Goal: Information Seeking & Learning: Learn about a topic

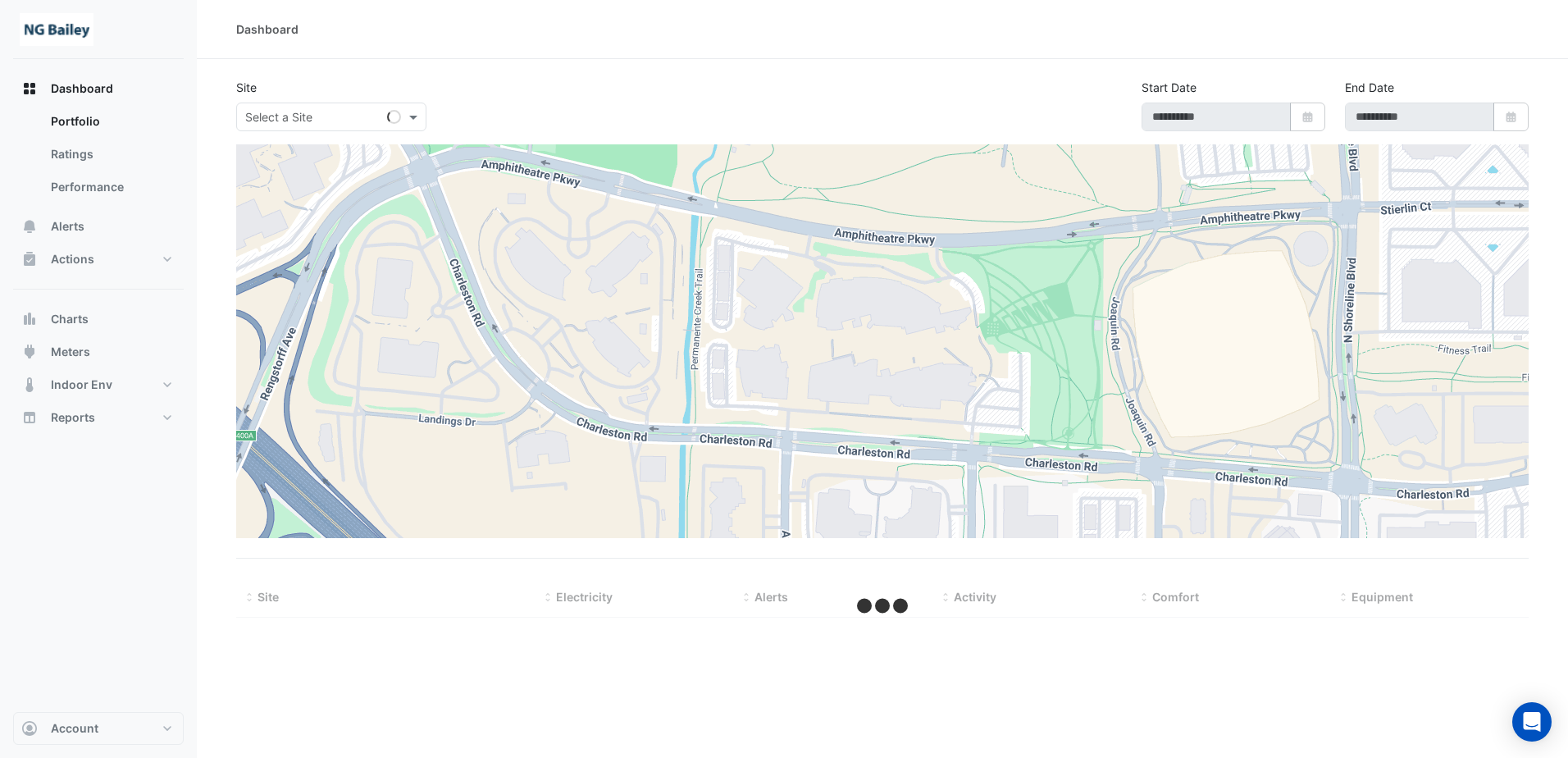
type input "**********"
select select "**"
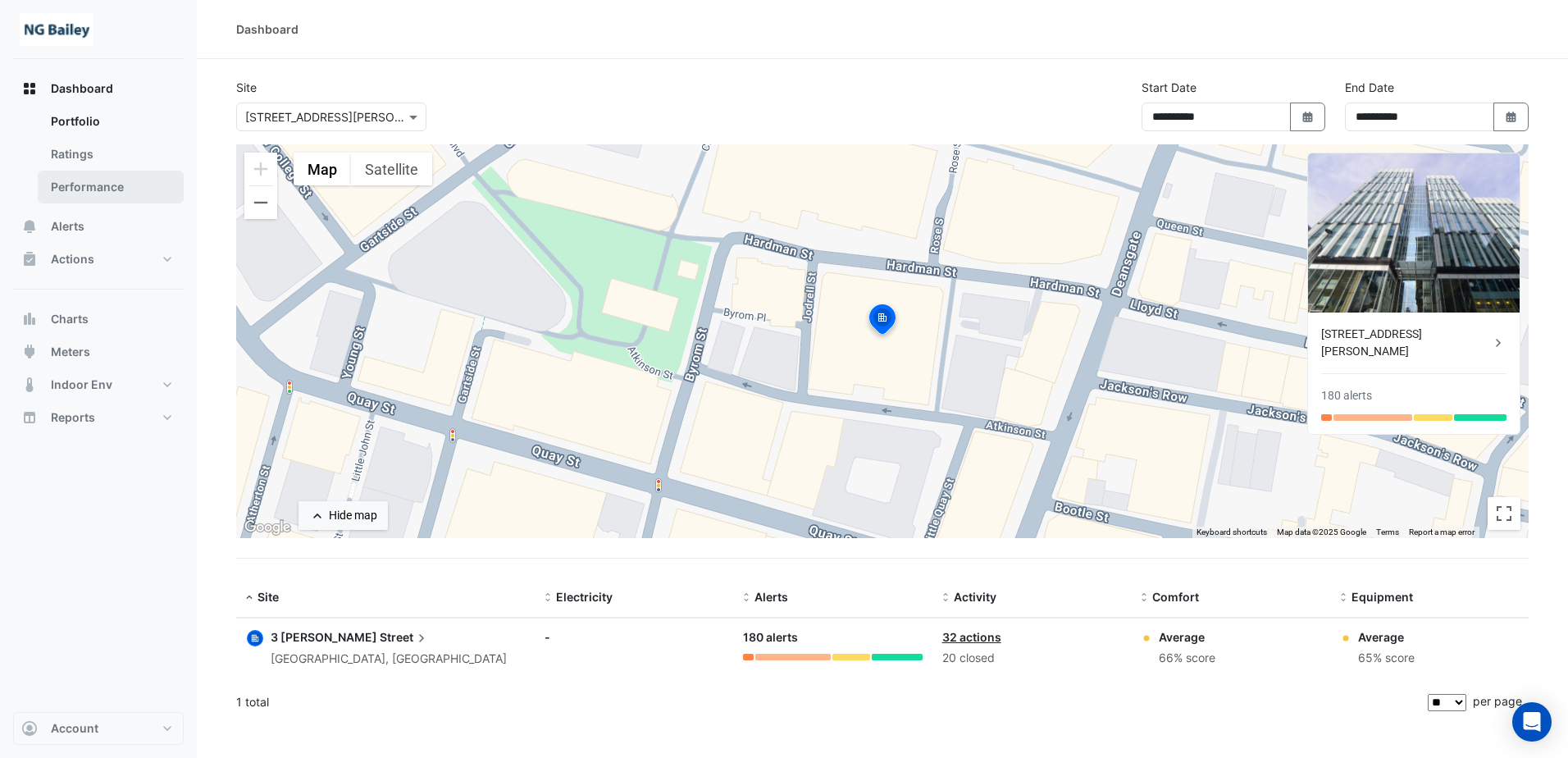
click at [96, 188] on link "Performance" at bounding box center [111, 186] width 146 height 33
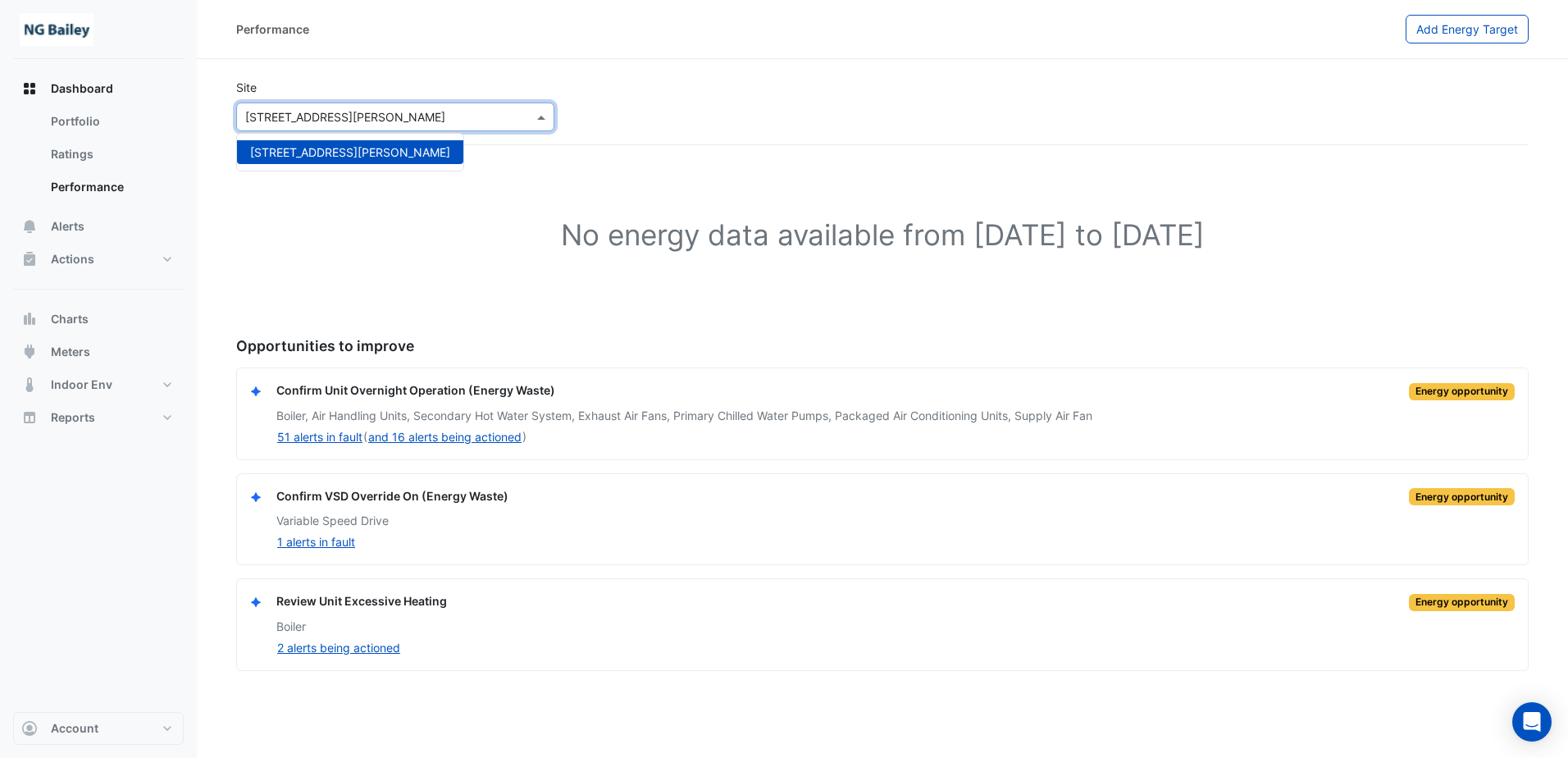
click at [402, 124] on input "text" at bounding box center [379, 117] width 268 height 17
click at [153, 251] on button "Actions" at bounding box center [98, 259] width 170 height 33
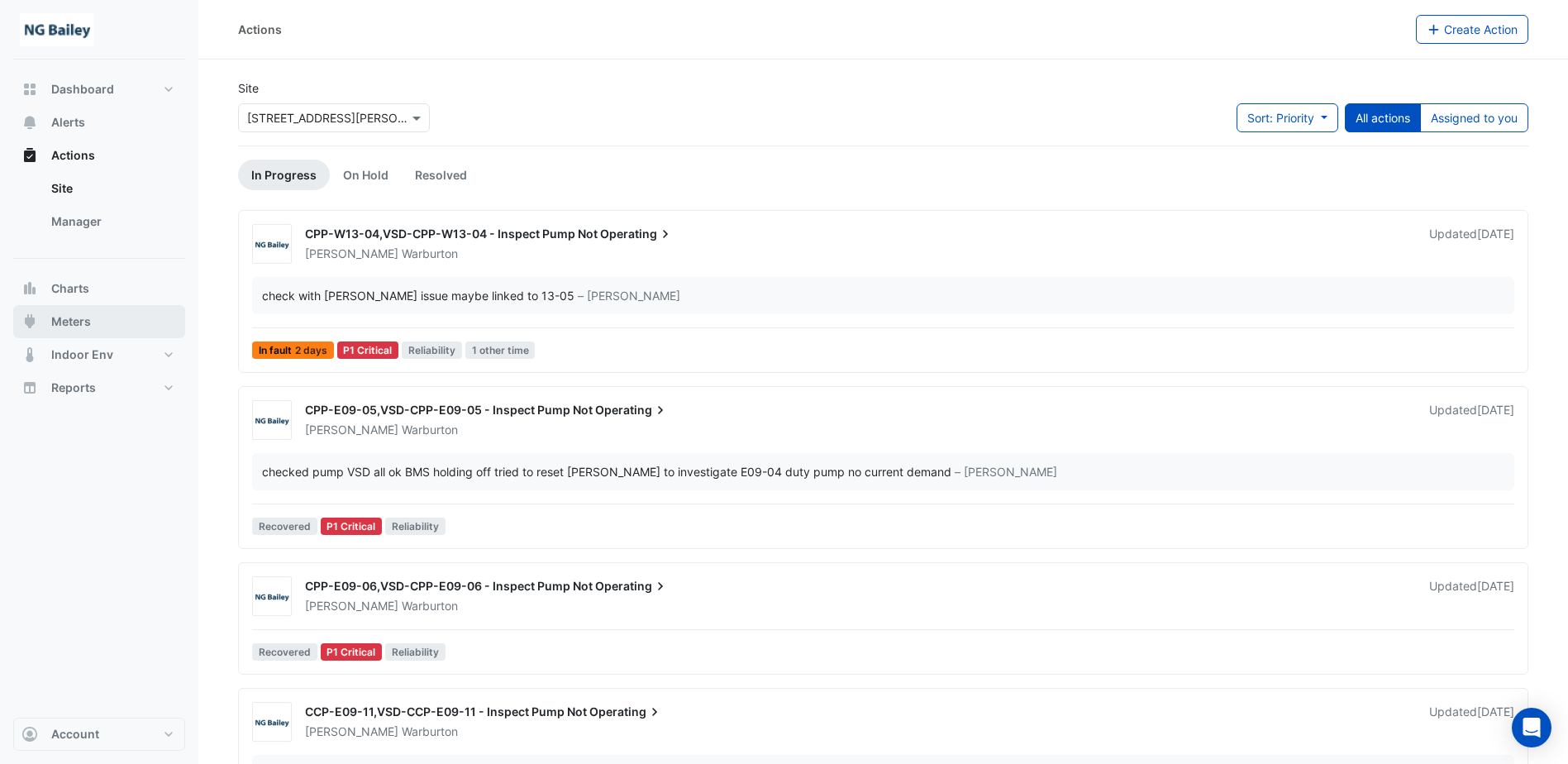
click at [143, 312] on button "Meters" at bounding box center [99, 321] width 172 height 33
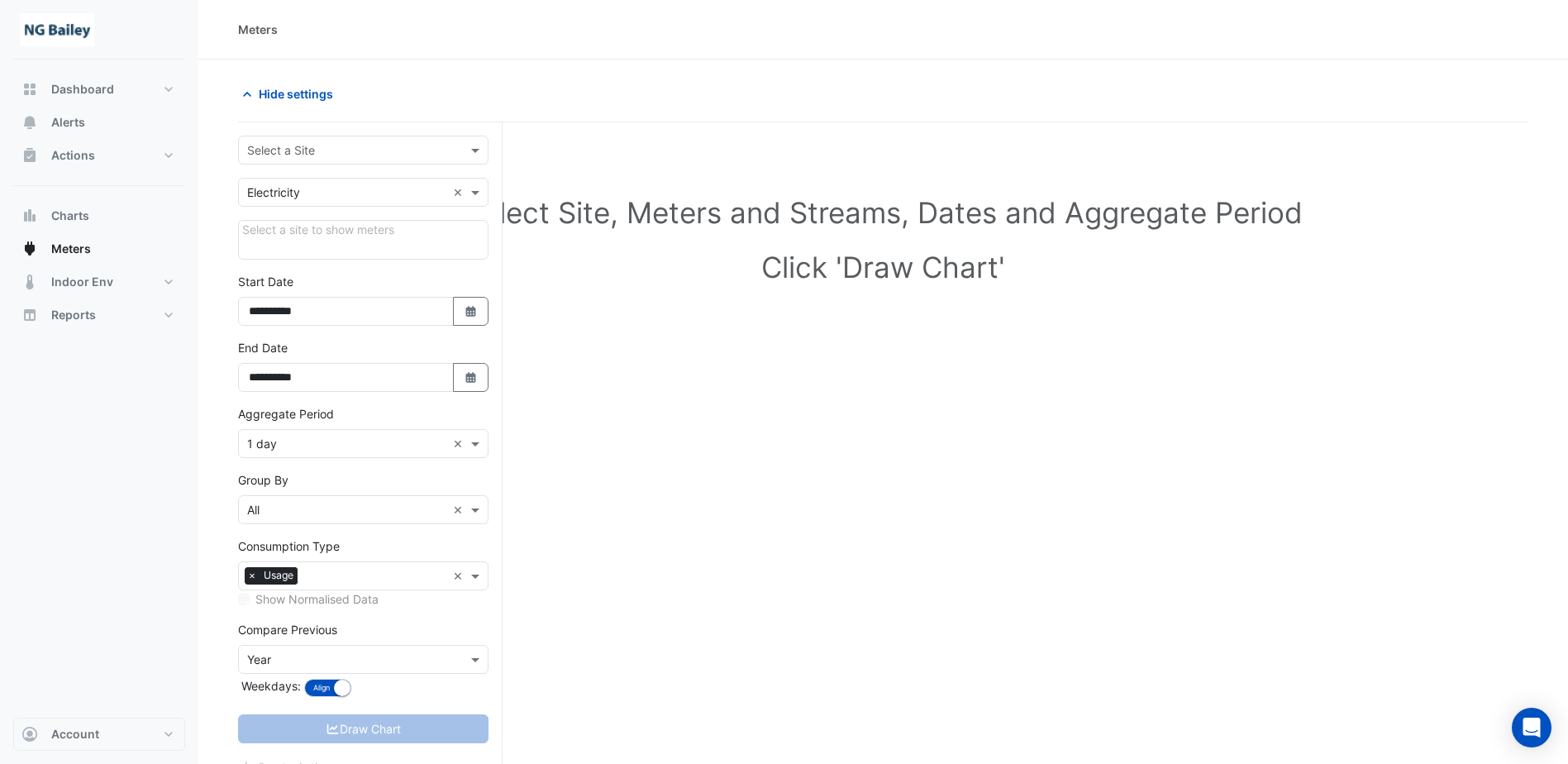
click at [359, 144] on input "text" at bounding box center [347, 150] width 200 height 17
click at [342, 188] on span "[STREET_ADDRESS][PERSON_NAME]" at bounding box center [352, 186] width 201 height 14
click at [335, 235] on div "No meters" at bounding box center [363, 240] width 251 height 40
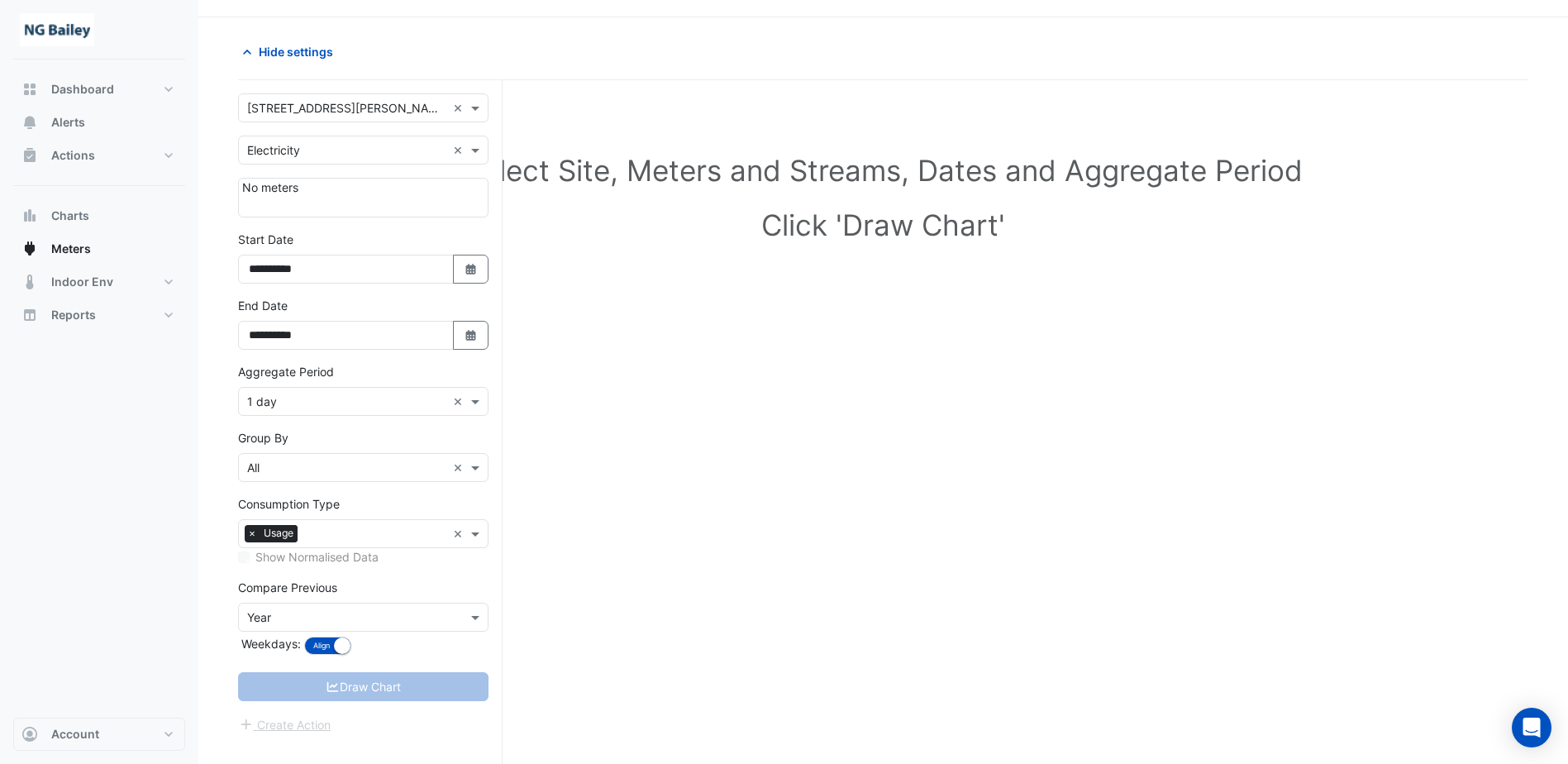
scroll to position [63, 0]
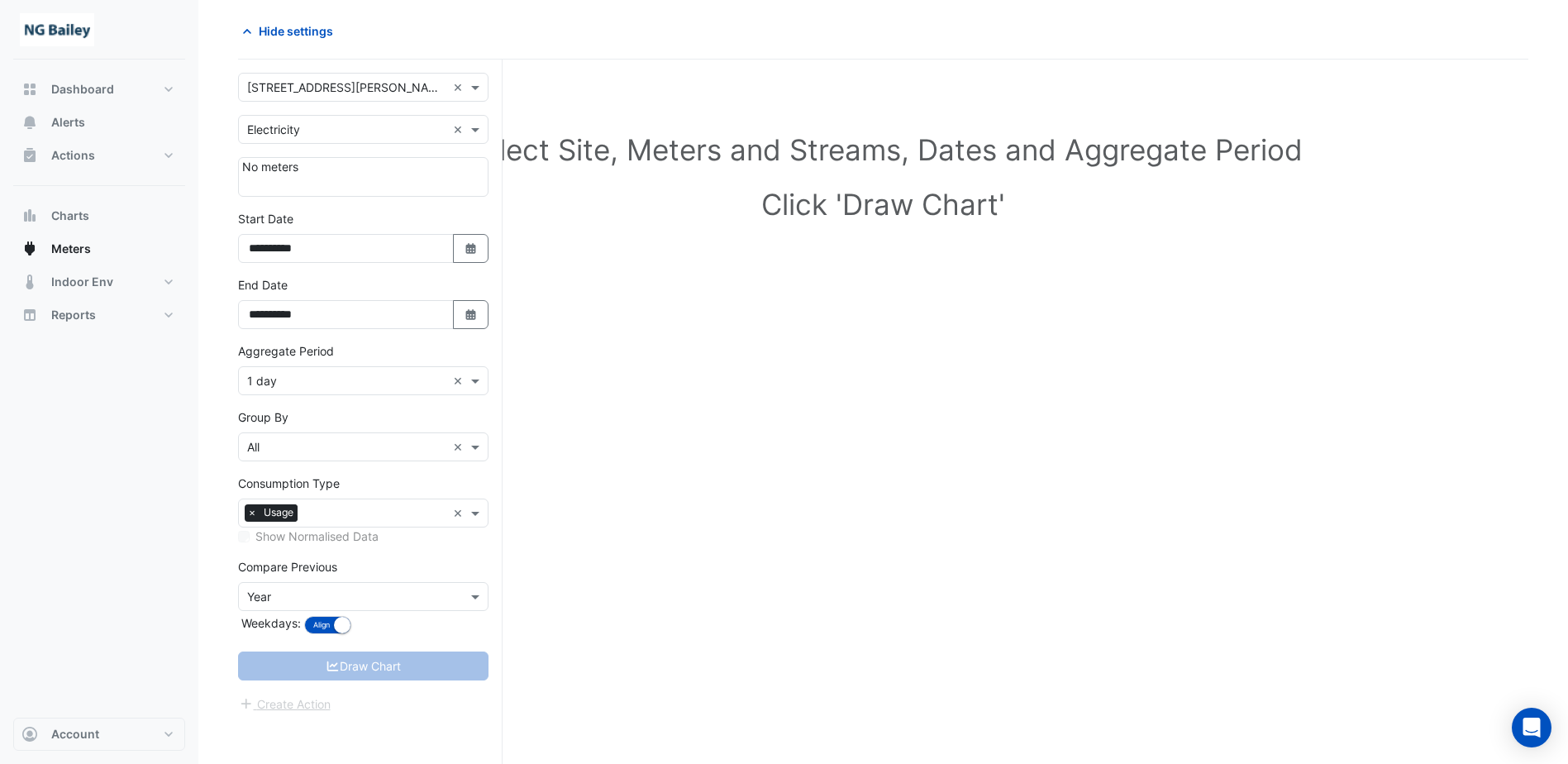
click at [326, 389] on div "× 1 day ×" at bounding box center [363, 380] width 251 height 29
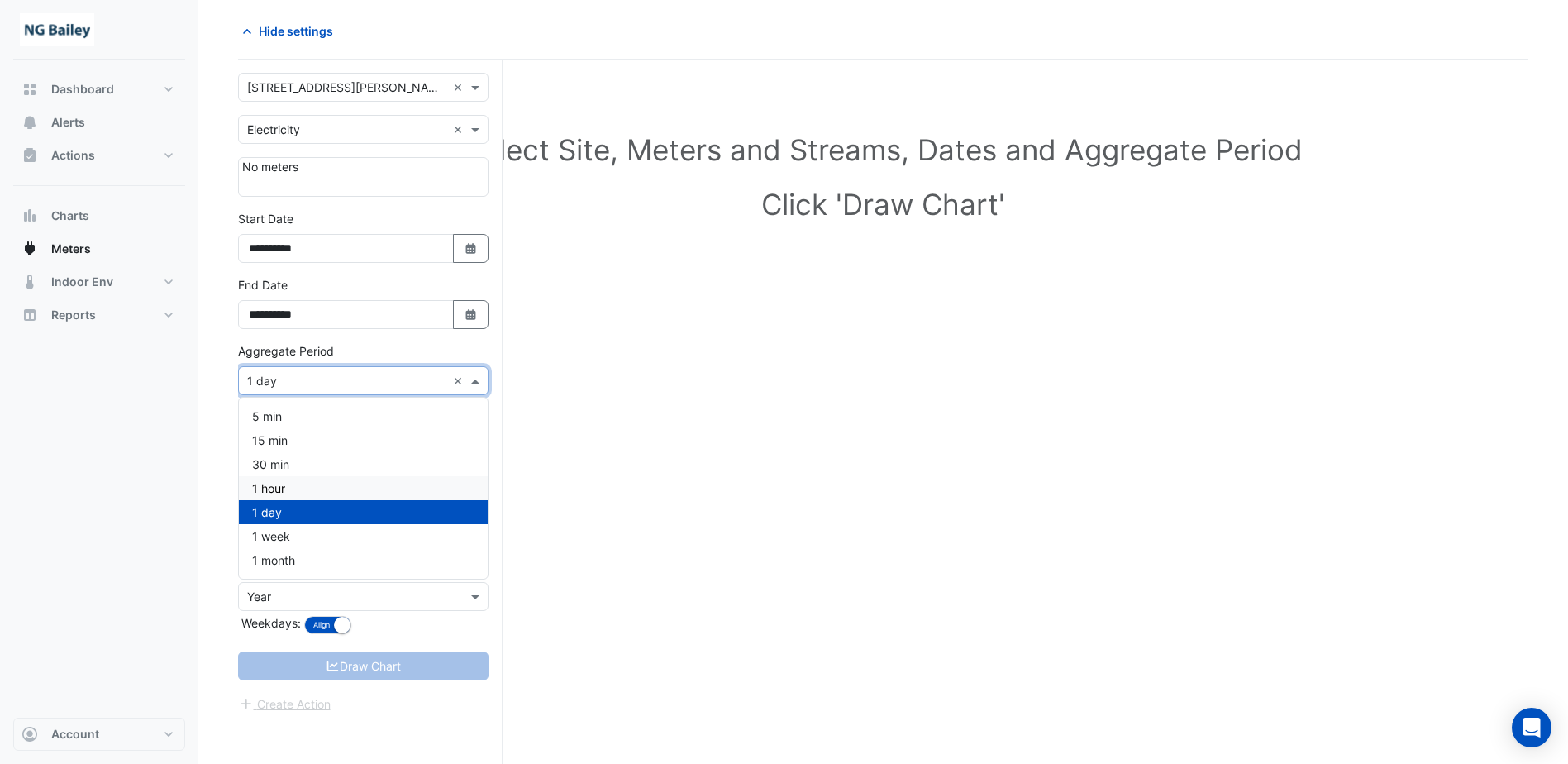
click at [297, 486] on div "1 hour" at bounding box center [363, 488] width 249 height 24
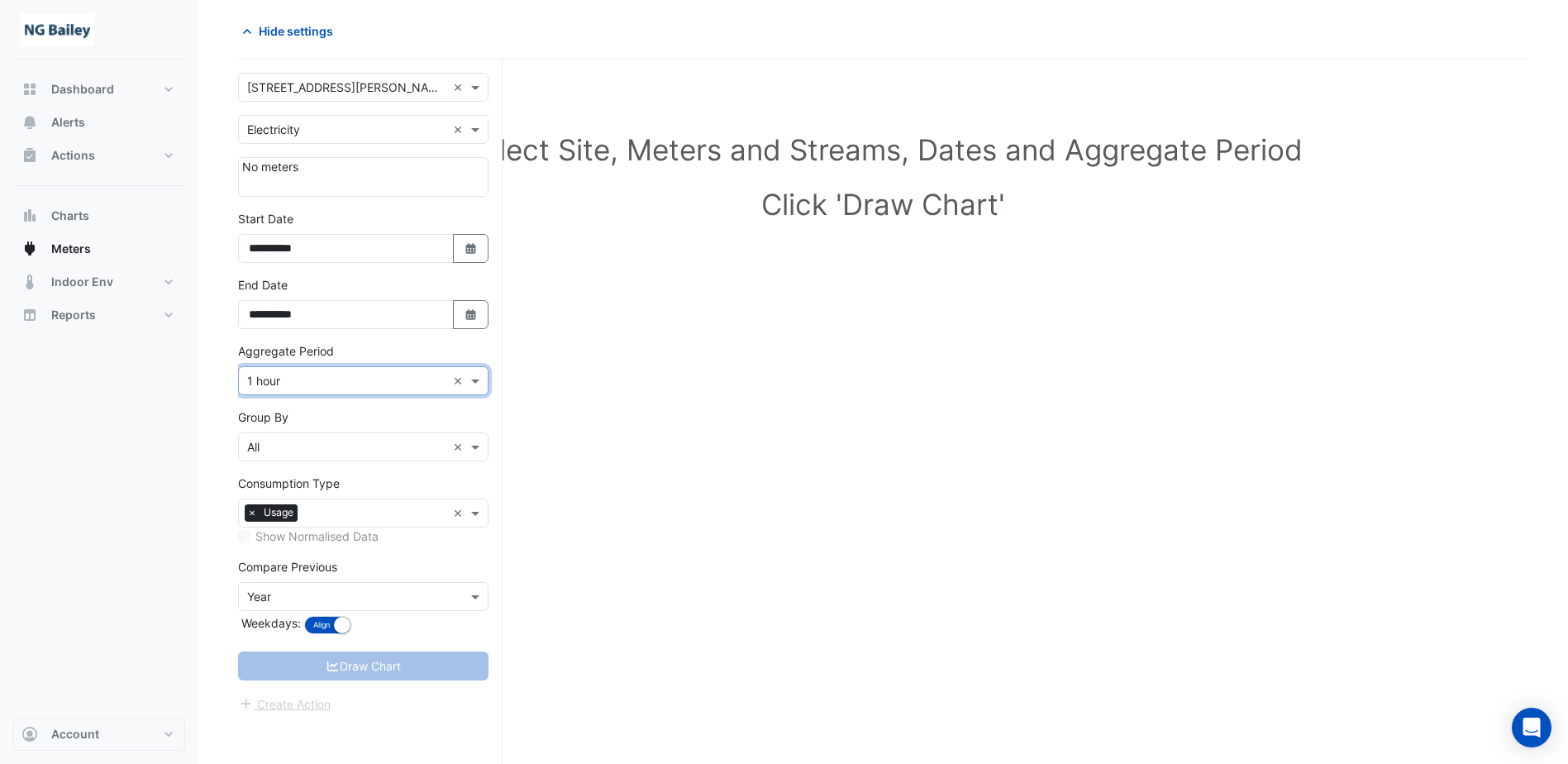
click at [312, 445] on input "text" at bounding box center [347, 447] width 200 height 17
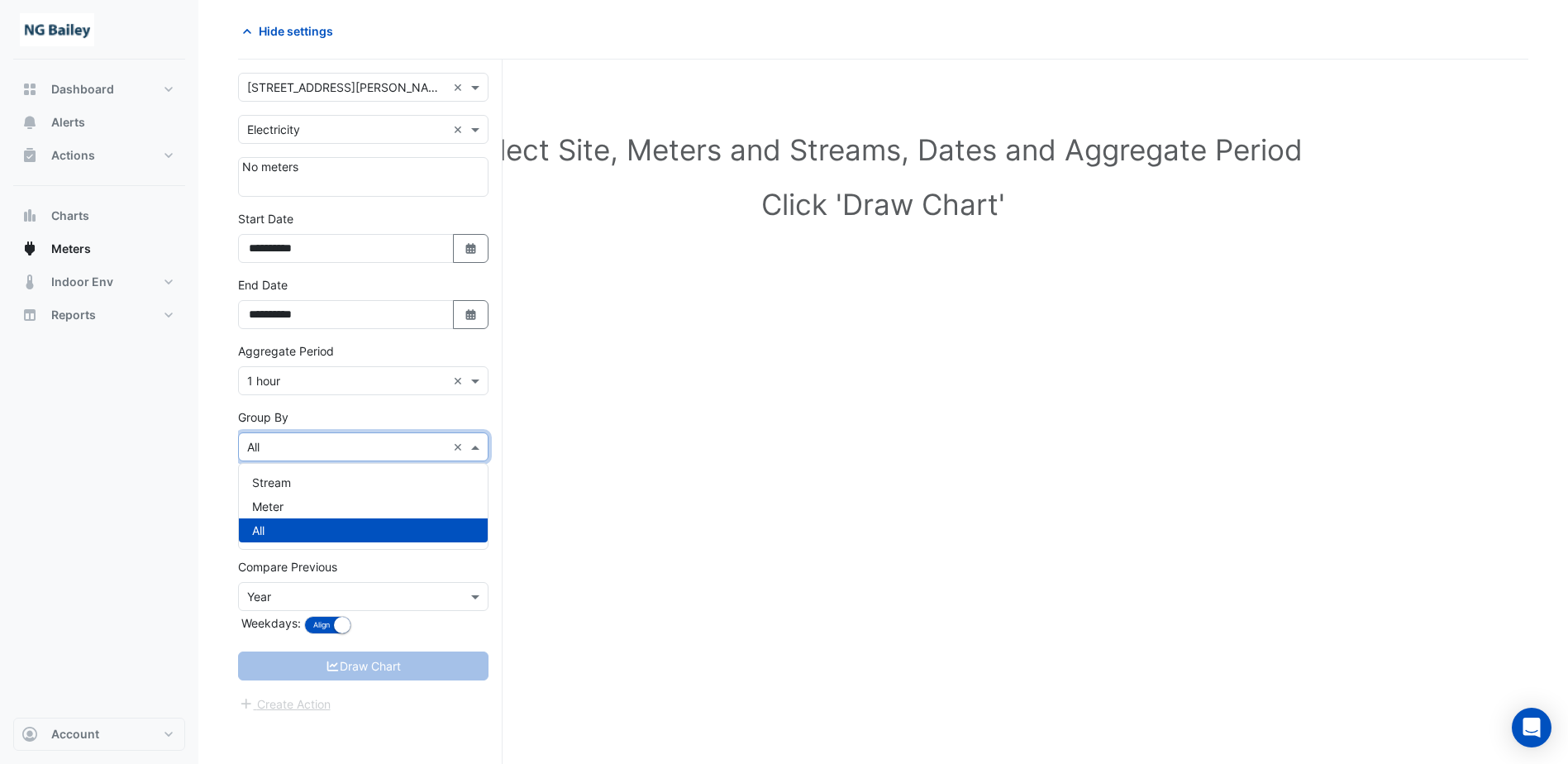
click at [312, 445] on input "text" at bounding box center [347, 447] width 200 height 17
click at [288, 510] on div "Meter" at bounding box center [363, 506] width 249 height 24
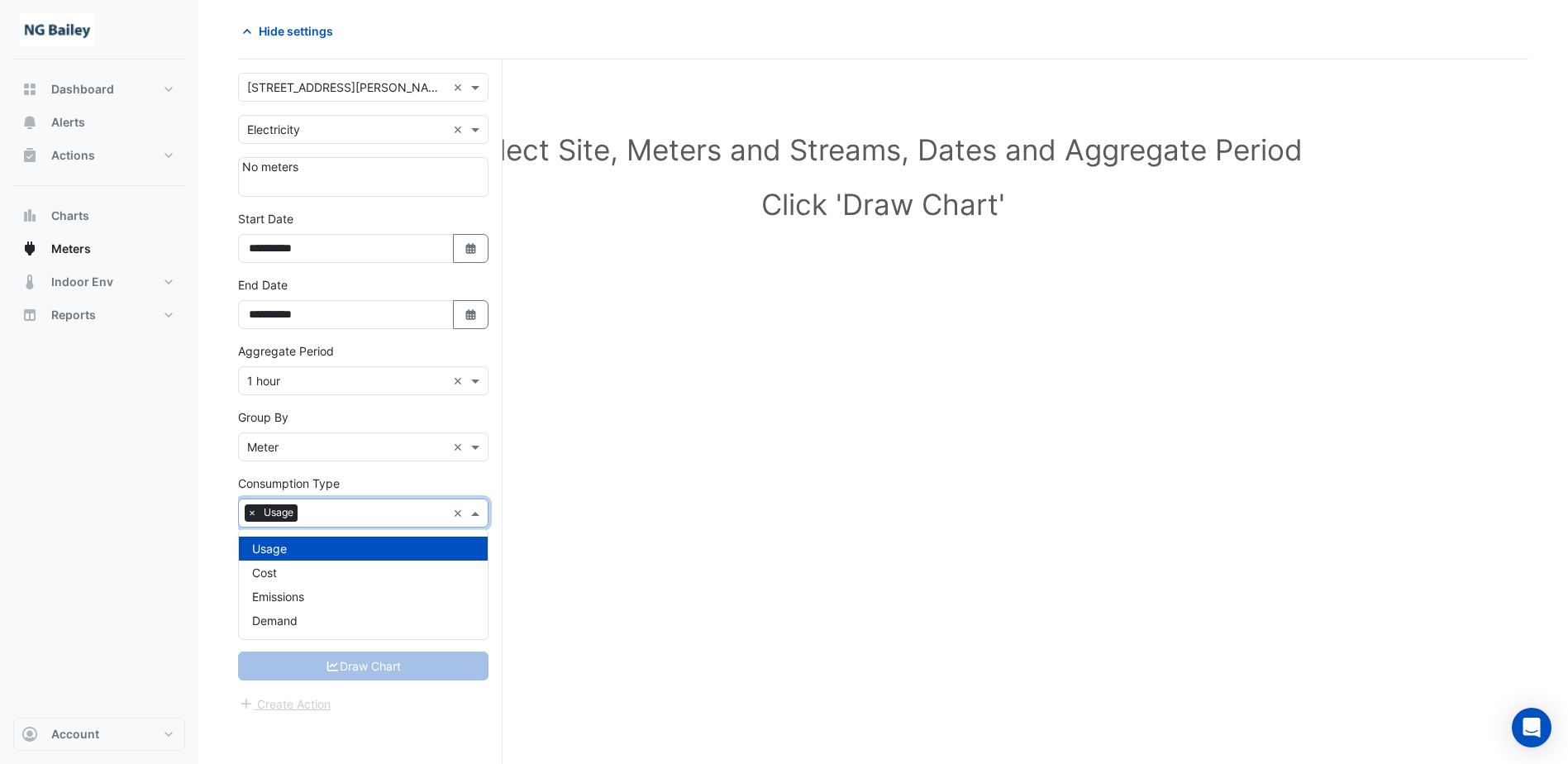
click at [370, 508] on input "text" at bounding box center [375, 514] width 142 height 17
click at [566, 539] on div "Select Site, Meters and Streams, Dates and Aggregate Period Click 'Draw Chart'" at bounding box center [883, 421] width 1290 height 684
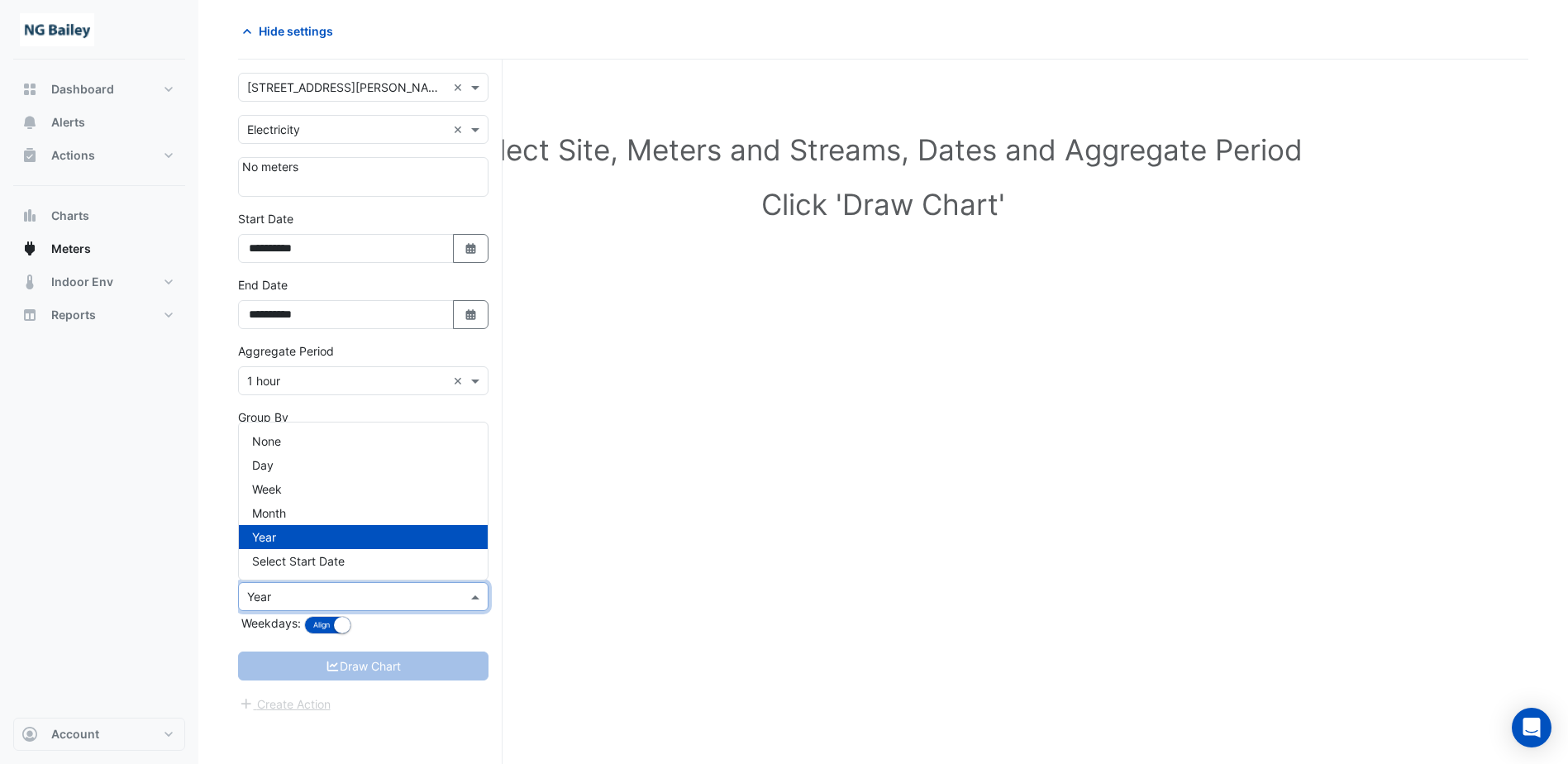
click at [343, 600] on input "text" at bounding box center [347, 597] width 200 height 17
click at [555, 590] on div "Select Site, Meters and Streams, Dates and Aggregate Period Click 'Draw Chart'" at bounding box center [883, 421] width 1290 height 684
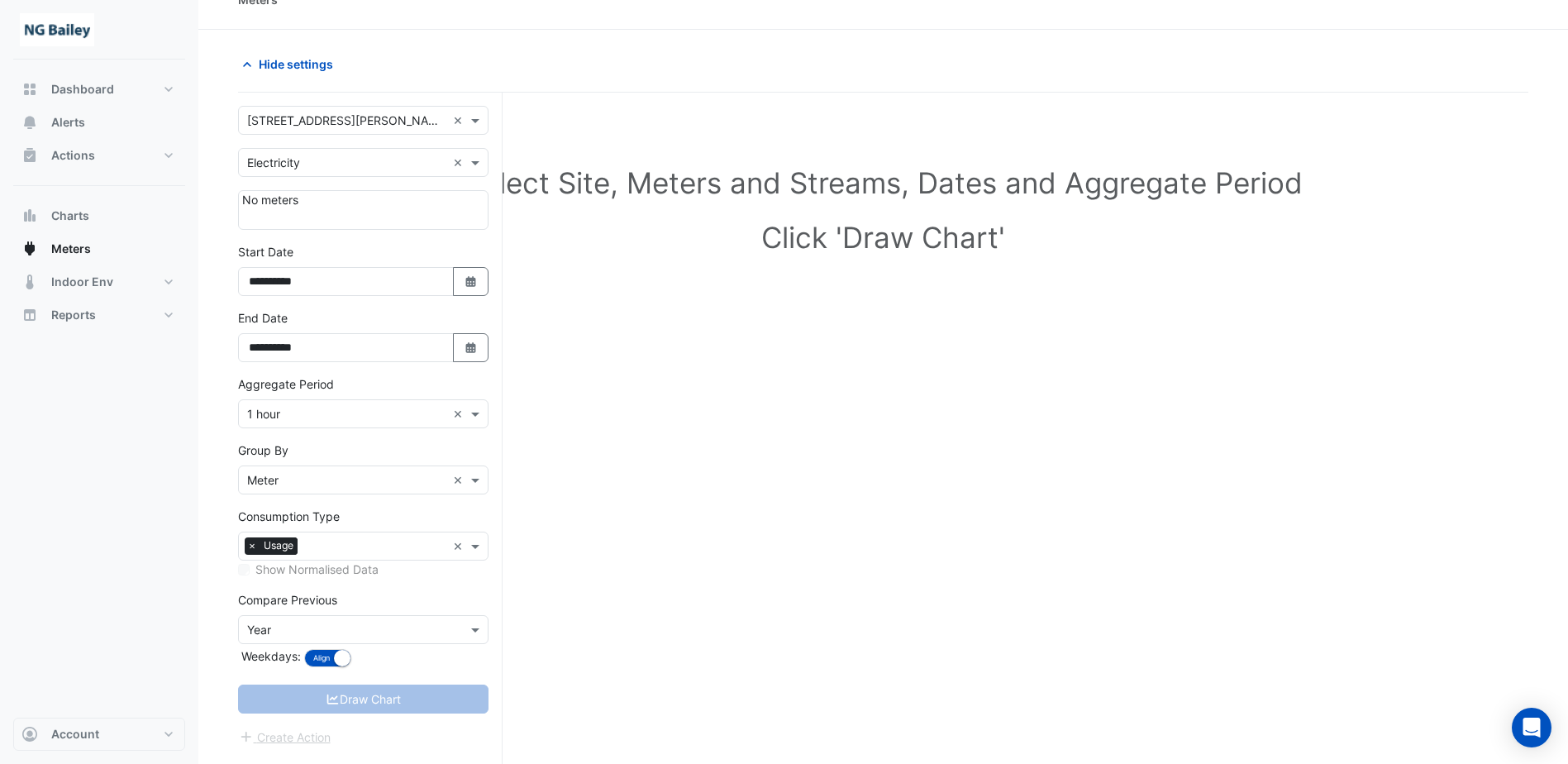
scroll to position [0, 0]
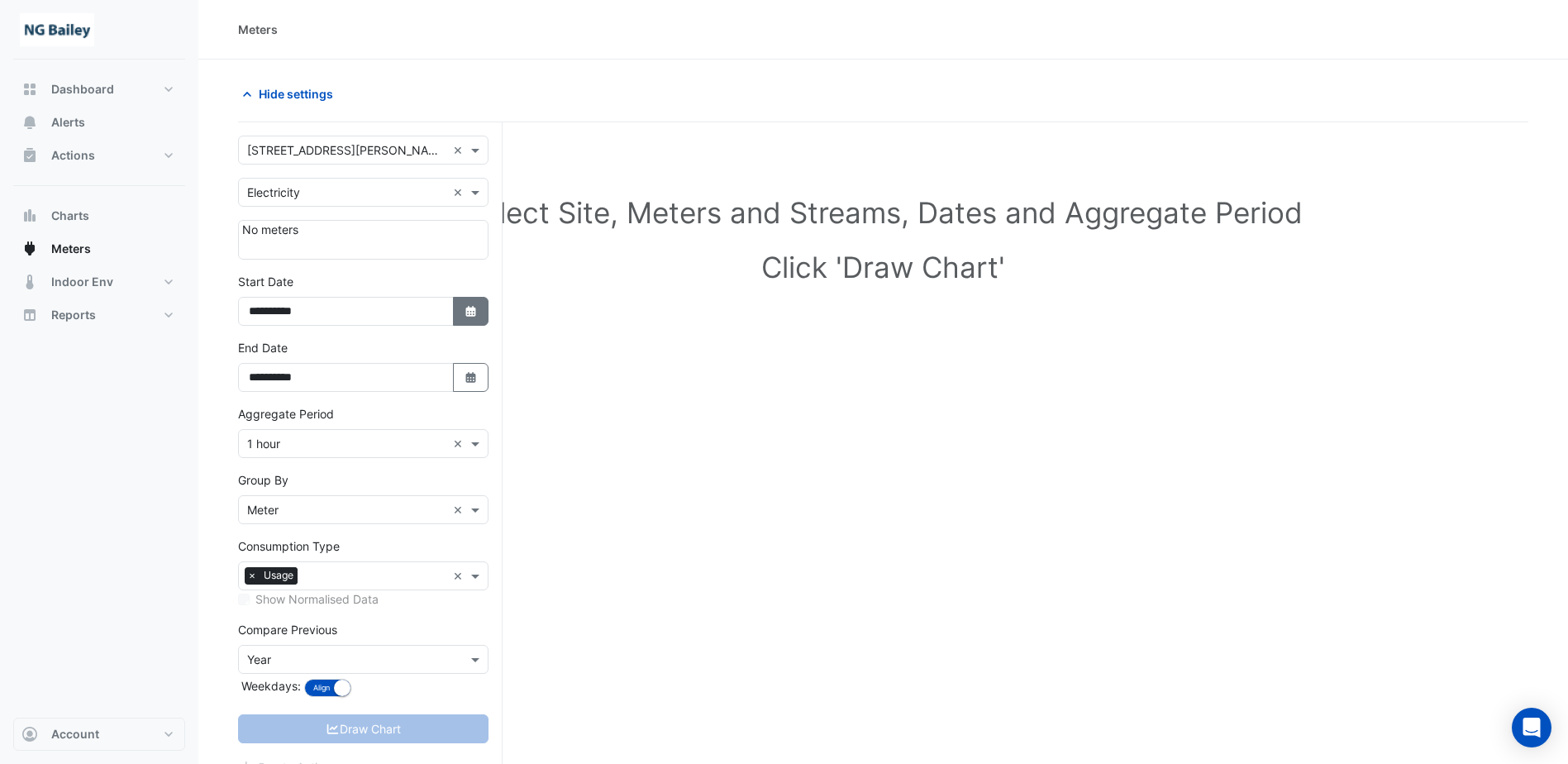
click at [459, 317] on button "Select Date" at bounding box center [471, 311] width 36 height 29
select select "*"
select select "****"
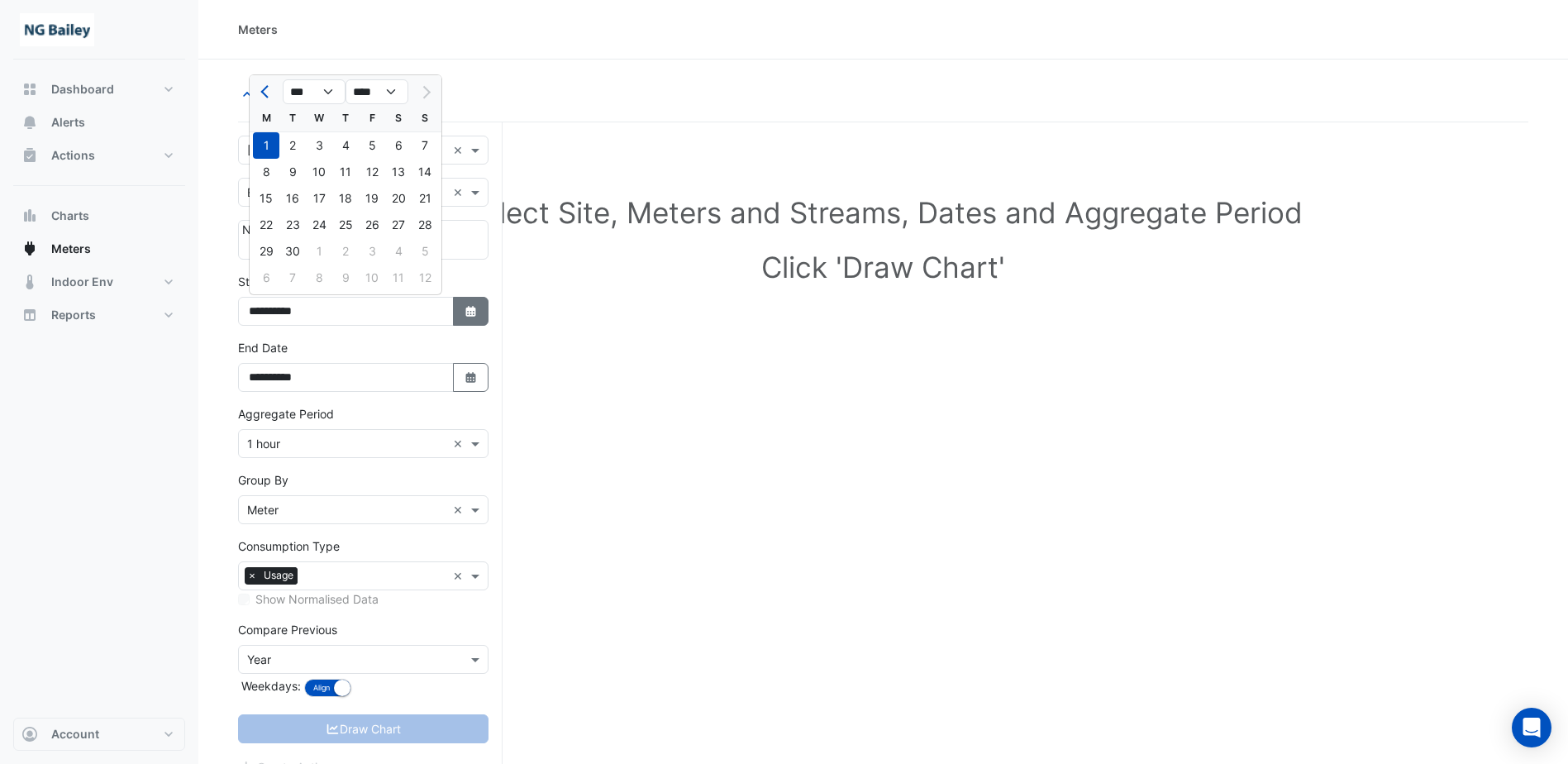
click at [459, 317] on button "Select Date" at bounding box center [471, 311] width 36 height 29
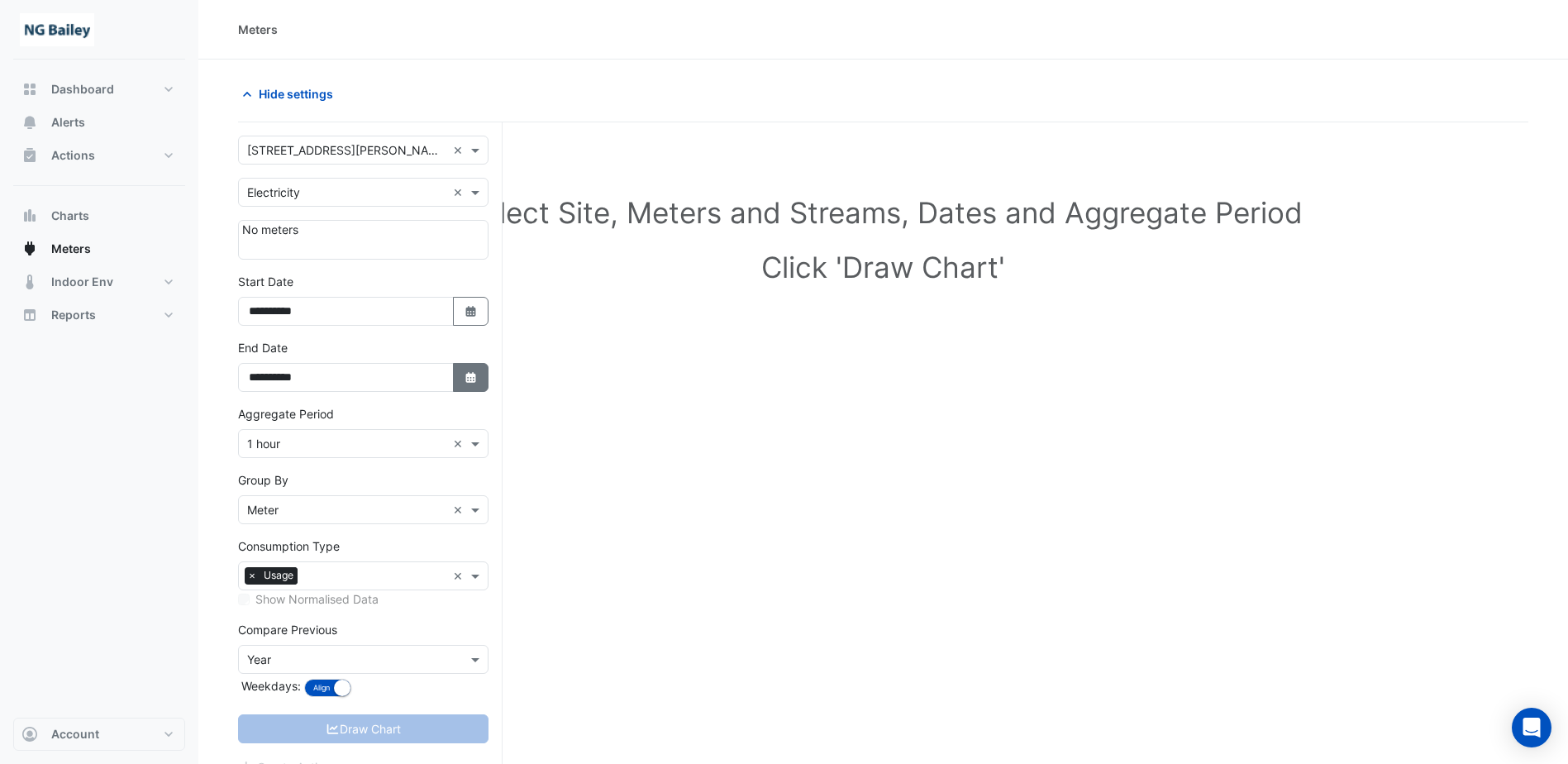
click at [463, 389] on button "Select Date" at bounding box center [471, 378] width 36 height 29
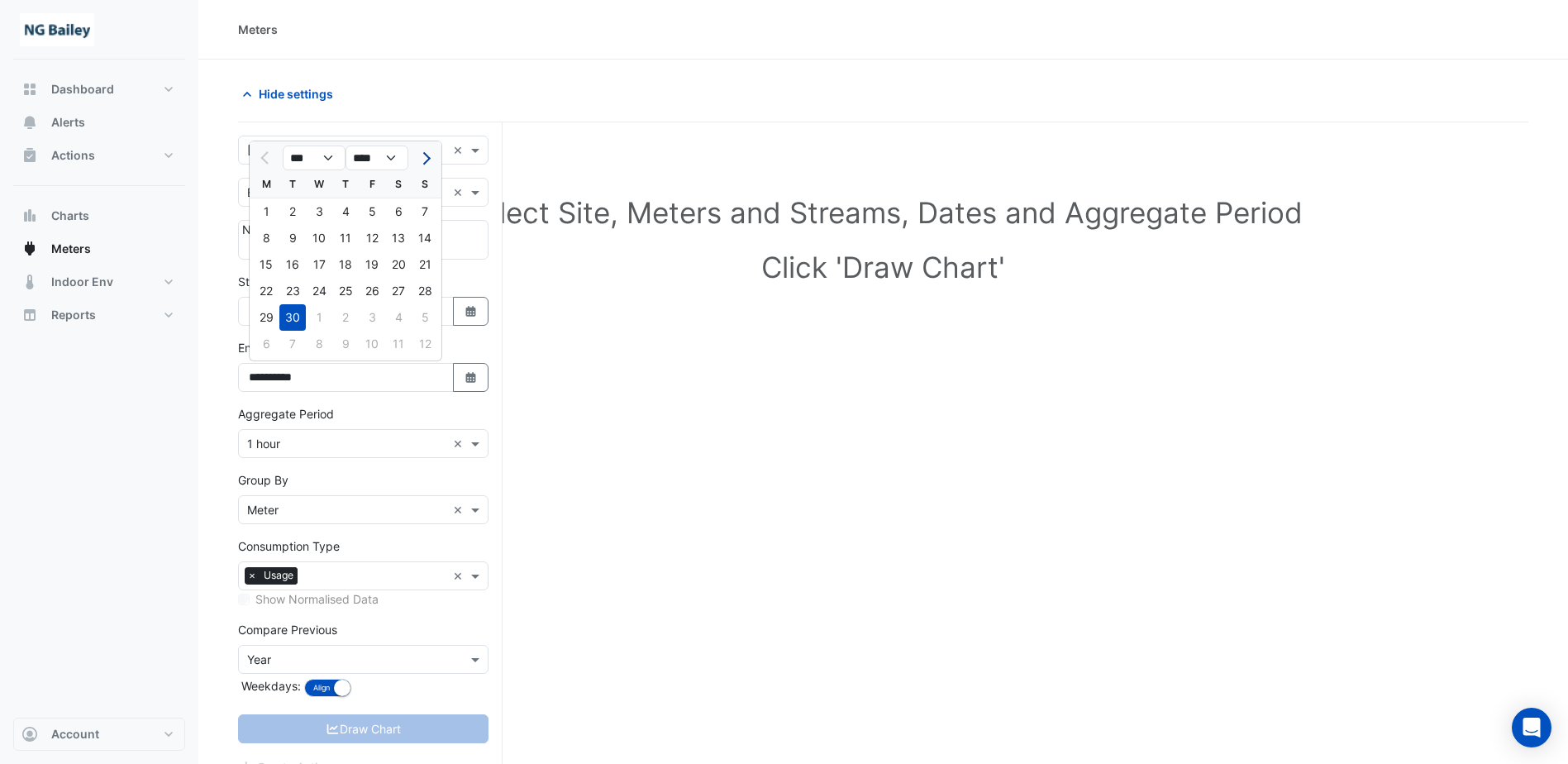
click at [423, 158] on span "Next month" at bounding box center [424, 158] width 13 height 13
select select "**"
click at [265, 264] on div "13" at bounding box center [265, 263] width 26 height 26
type input "**********"
click at [368, 233] on div "No meters" at bounding box center [363, 240] width 251 height 40
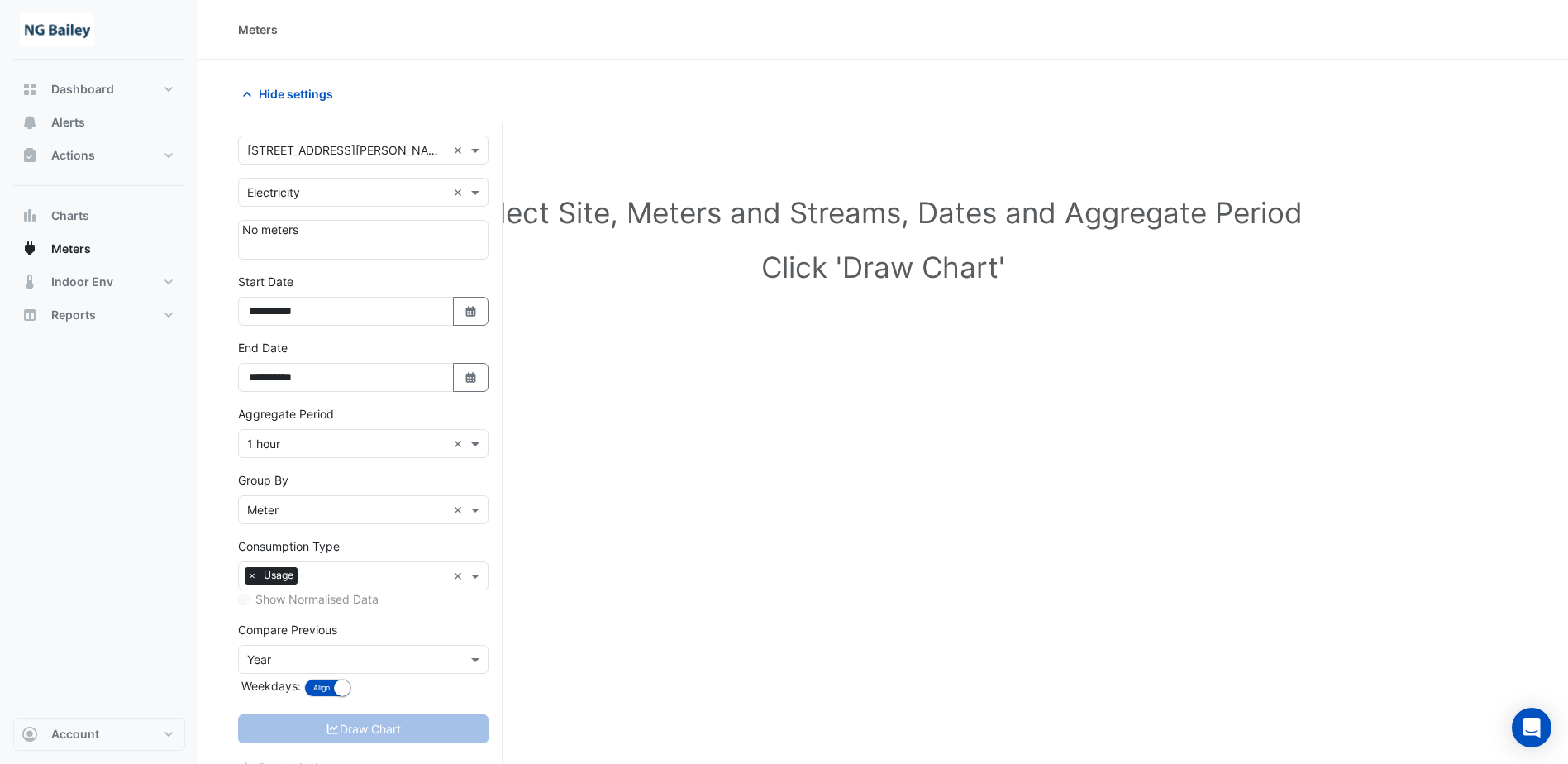
click at [398, 190] on input "text" at bounding box center [347, 192] width 200 height 17
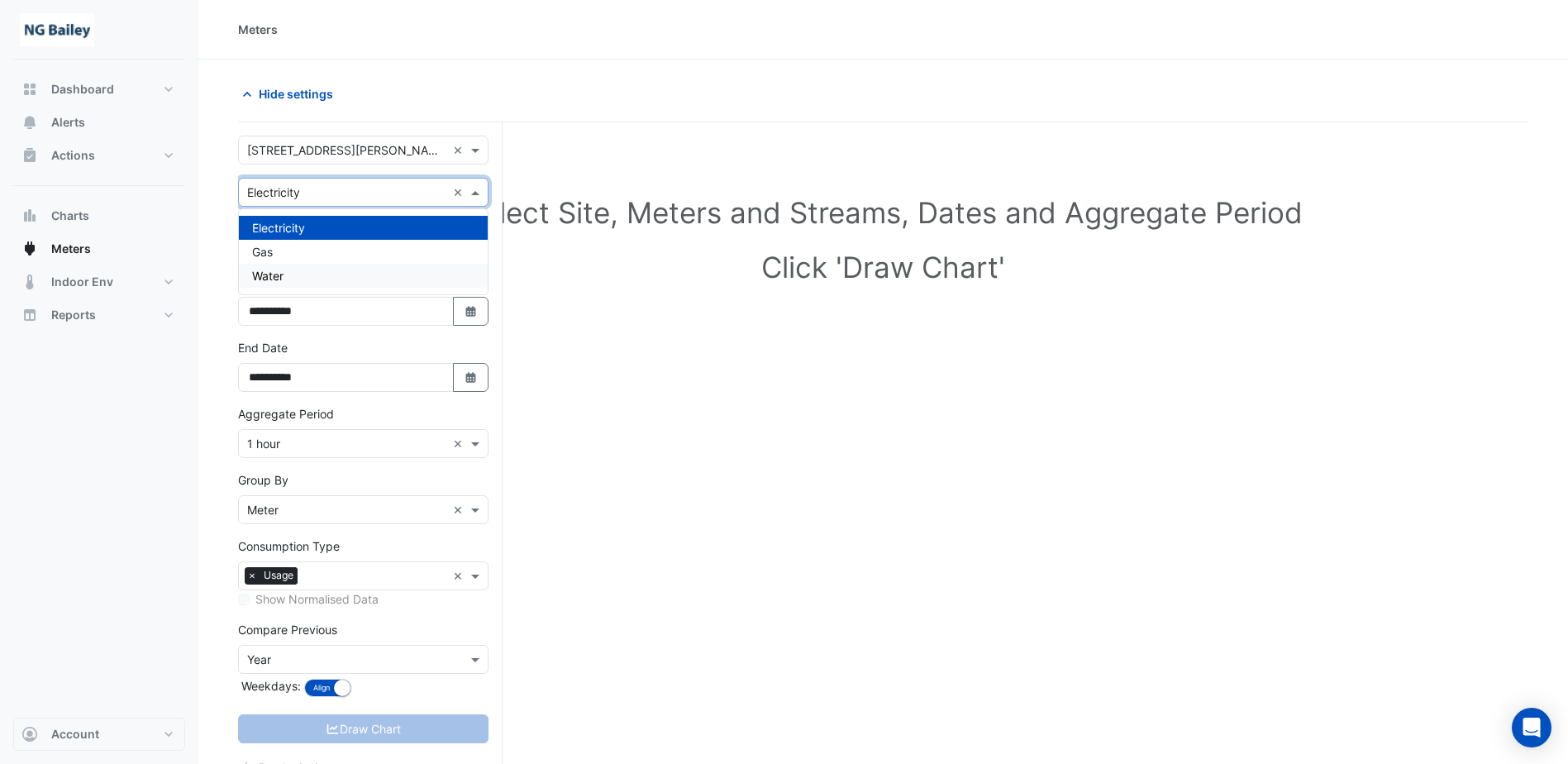
scroll to position [63, 0]
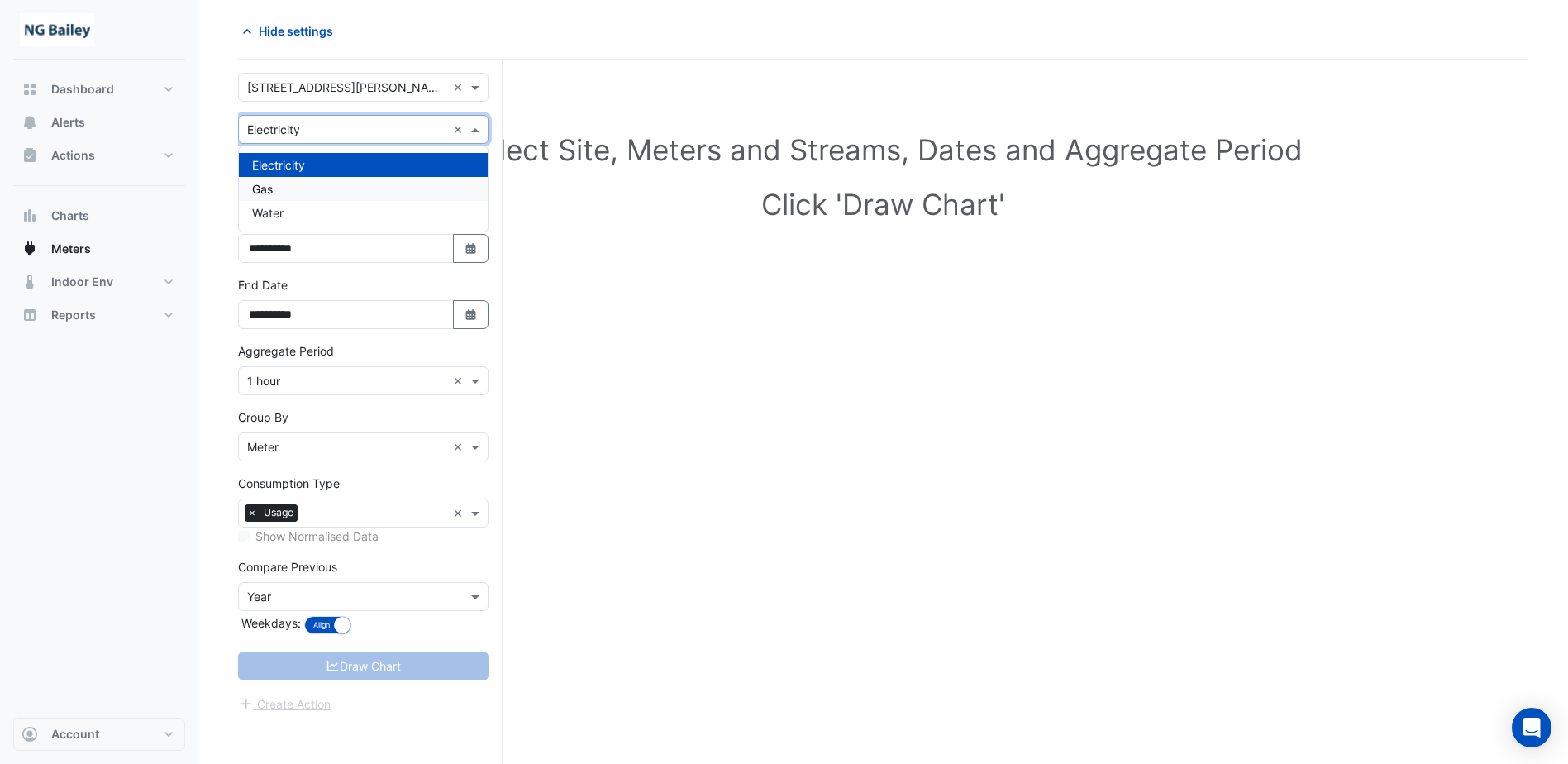
click at [334, 187] on div "Gas" at bounding box center [363, 189] width 249 height 24
click at [335, 171] on div "No meters" at bounding box center [363, 177] width 251 height 40
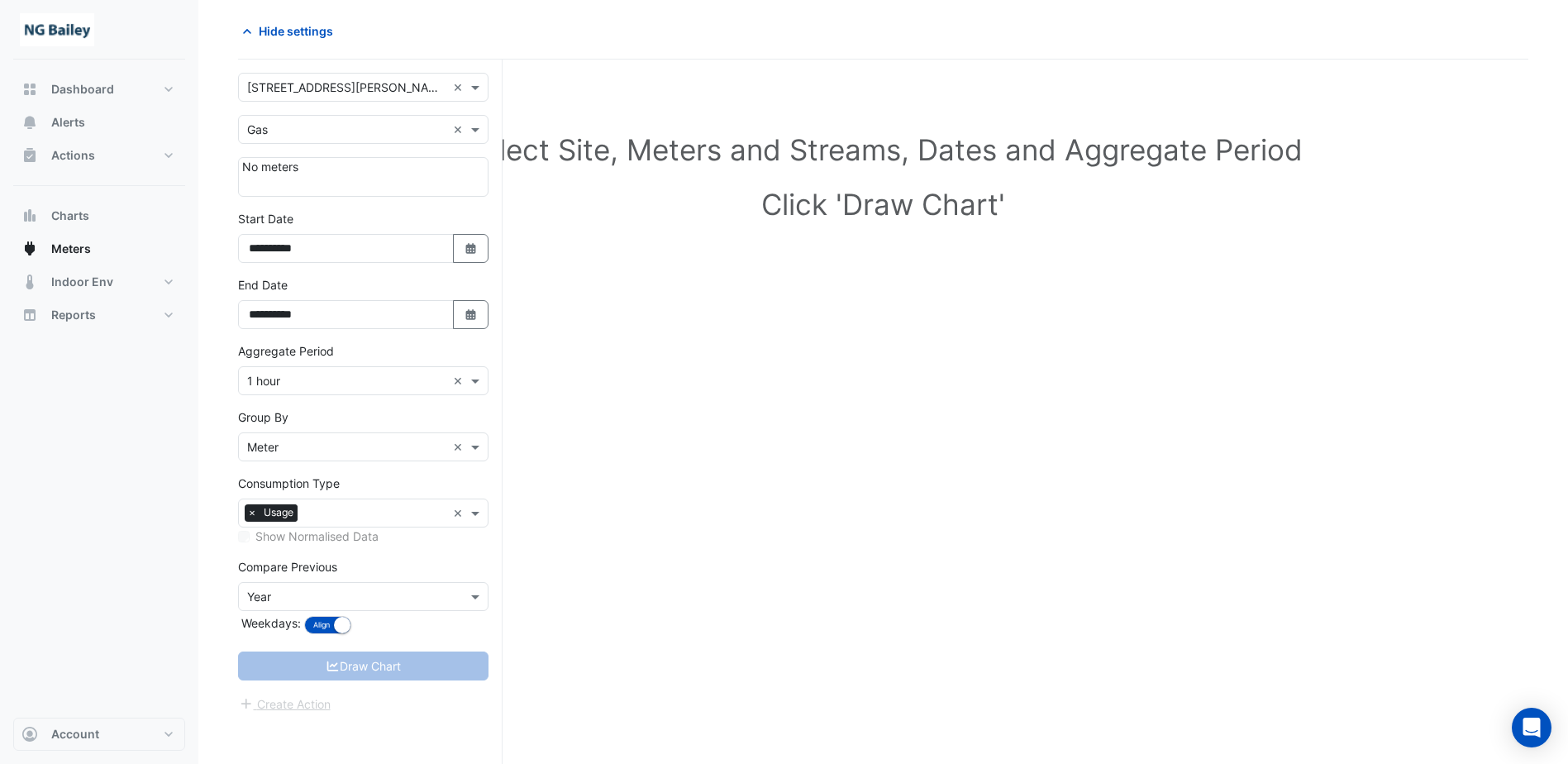
click at [342, 147] on form "**********" at bounding box center [363, 393] width 251 height 641
click at [343, 129] on input "text" at bounding box center [347, 129] width 200 height 17
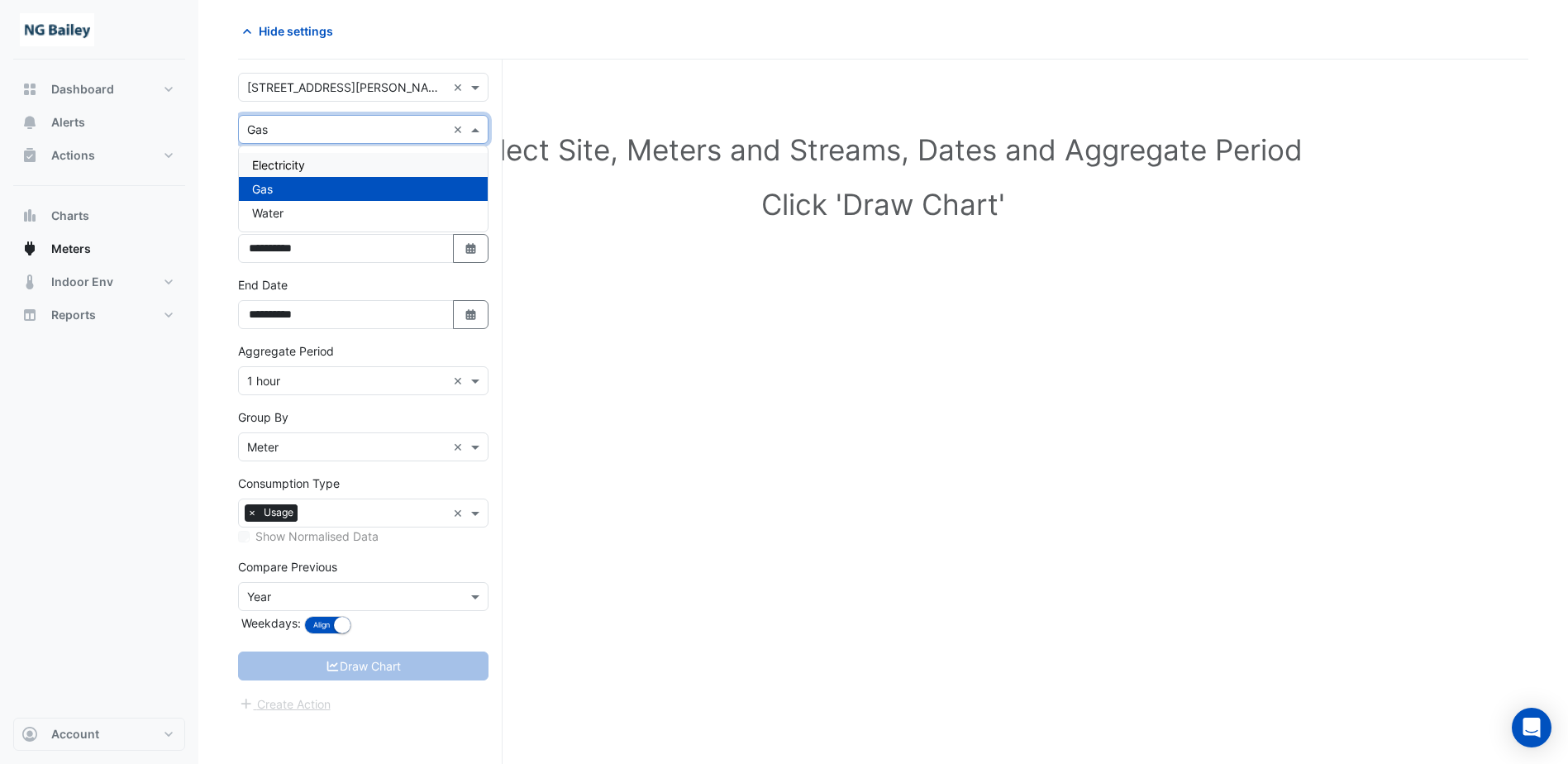
click at [309, 161] on div "Electricity" at bounding box center [363, 164] width 249 height 24
click at [298, 180] on div at bounding box center [362, 183] width 242 height 16
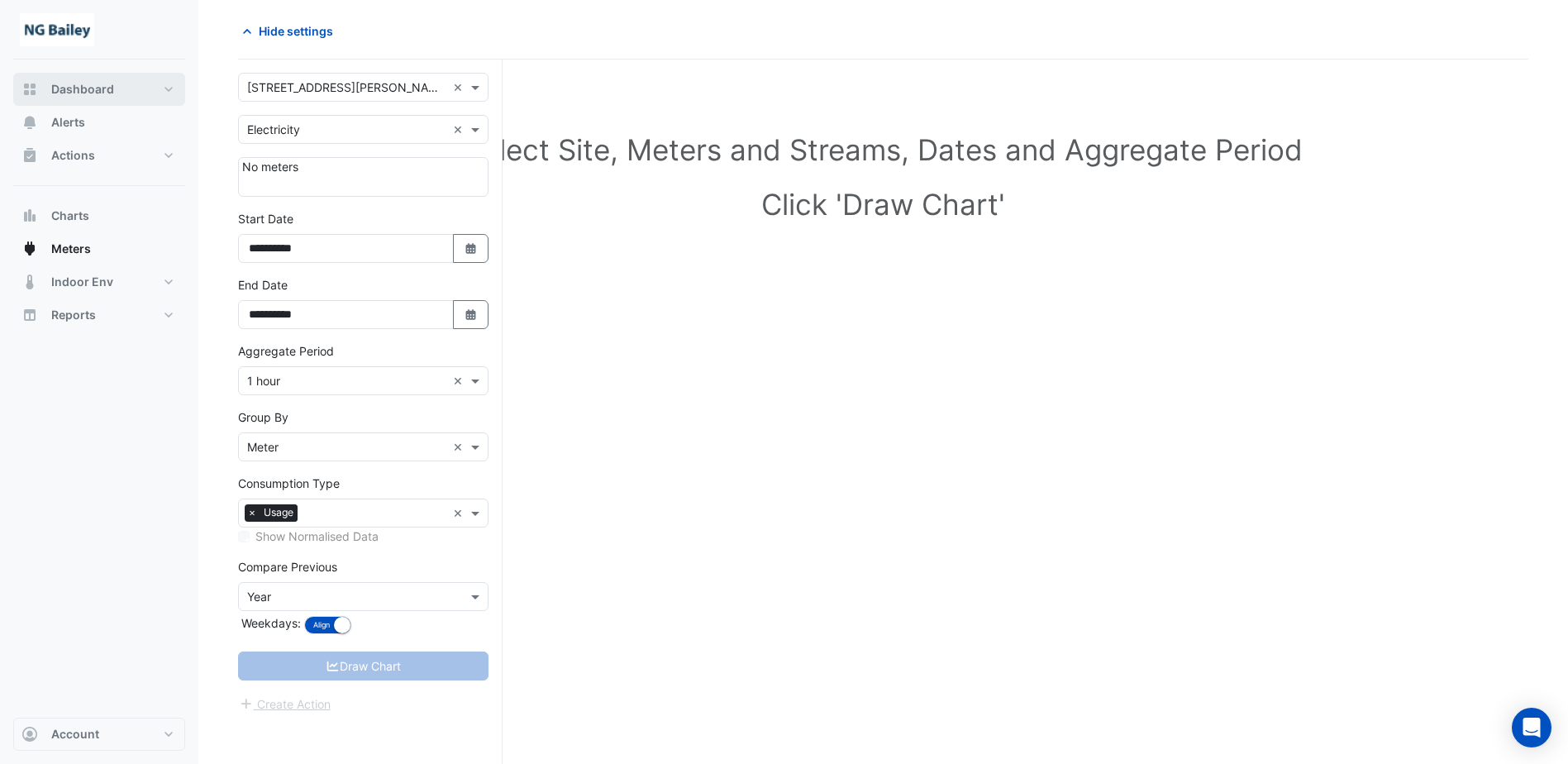
click at [111, 88] on span "Dashboard" at bounding box center [83, 89] width 63 height 16
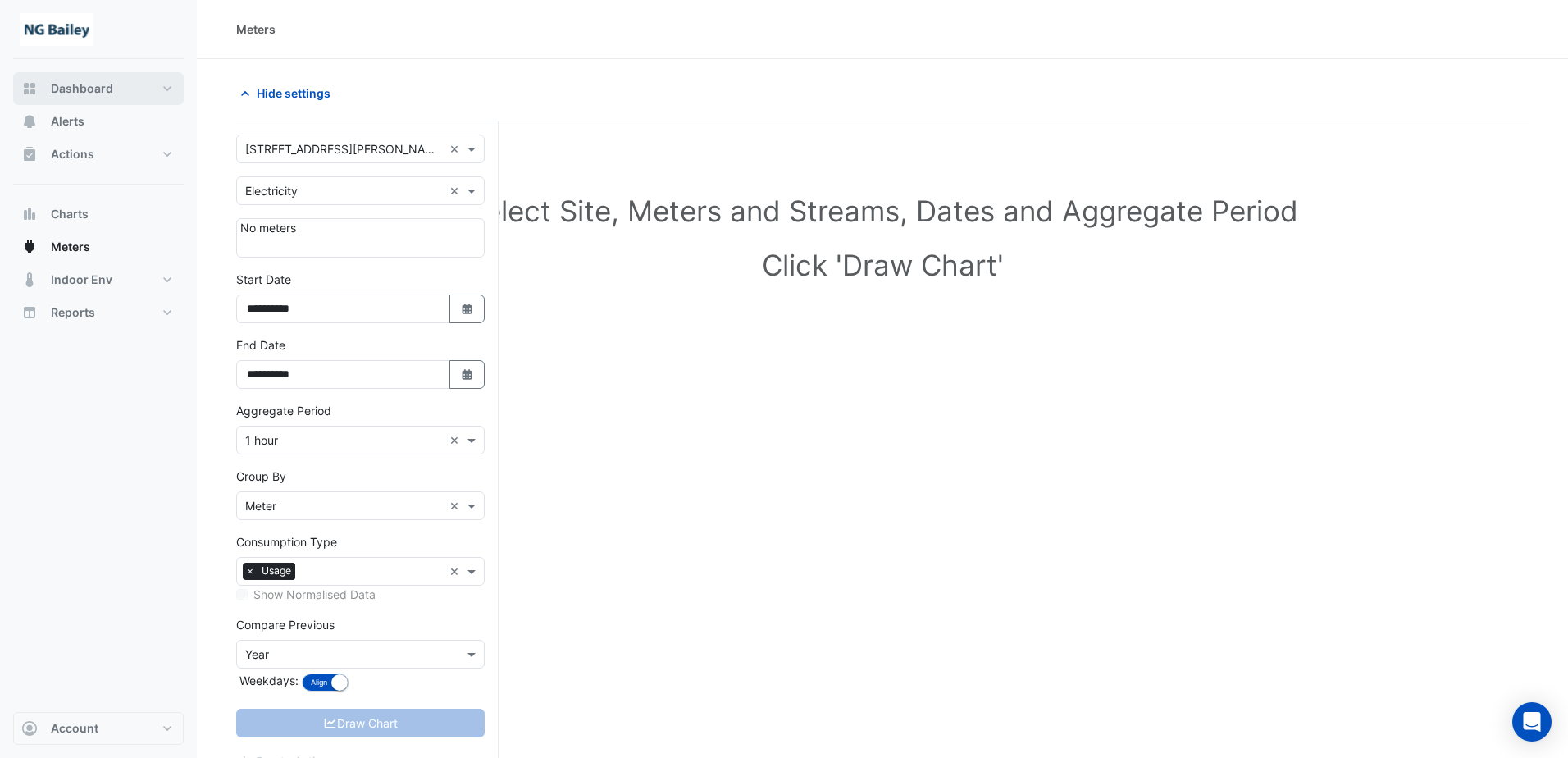
select select "**"
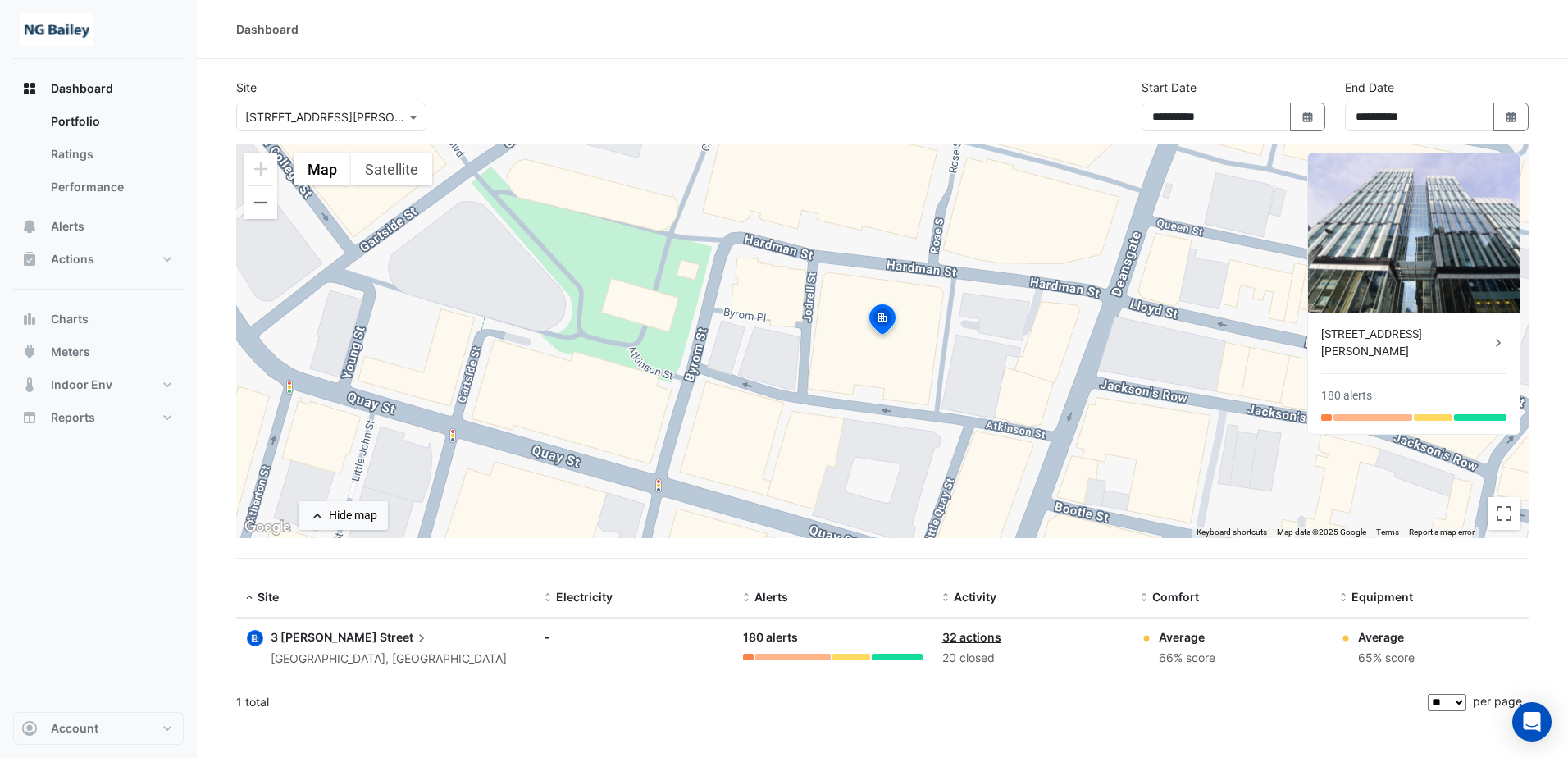
click at [1369, 645] on div "Average" at bounding box center [1386, 636] width 56 height 17
click at [1364, 597] on span "Equipment" at bounding box center [1382, 597] width 62 height 14
click at [313, 649] on div "[GEOGRAPHIC_DATA], [GEOGRAPHIC_DATA]" at bounding box center [388, 658] width 236 height 19
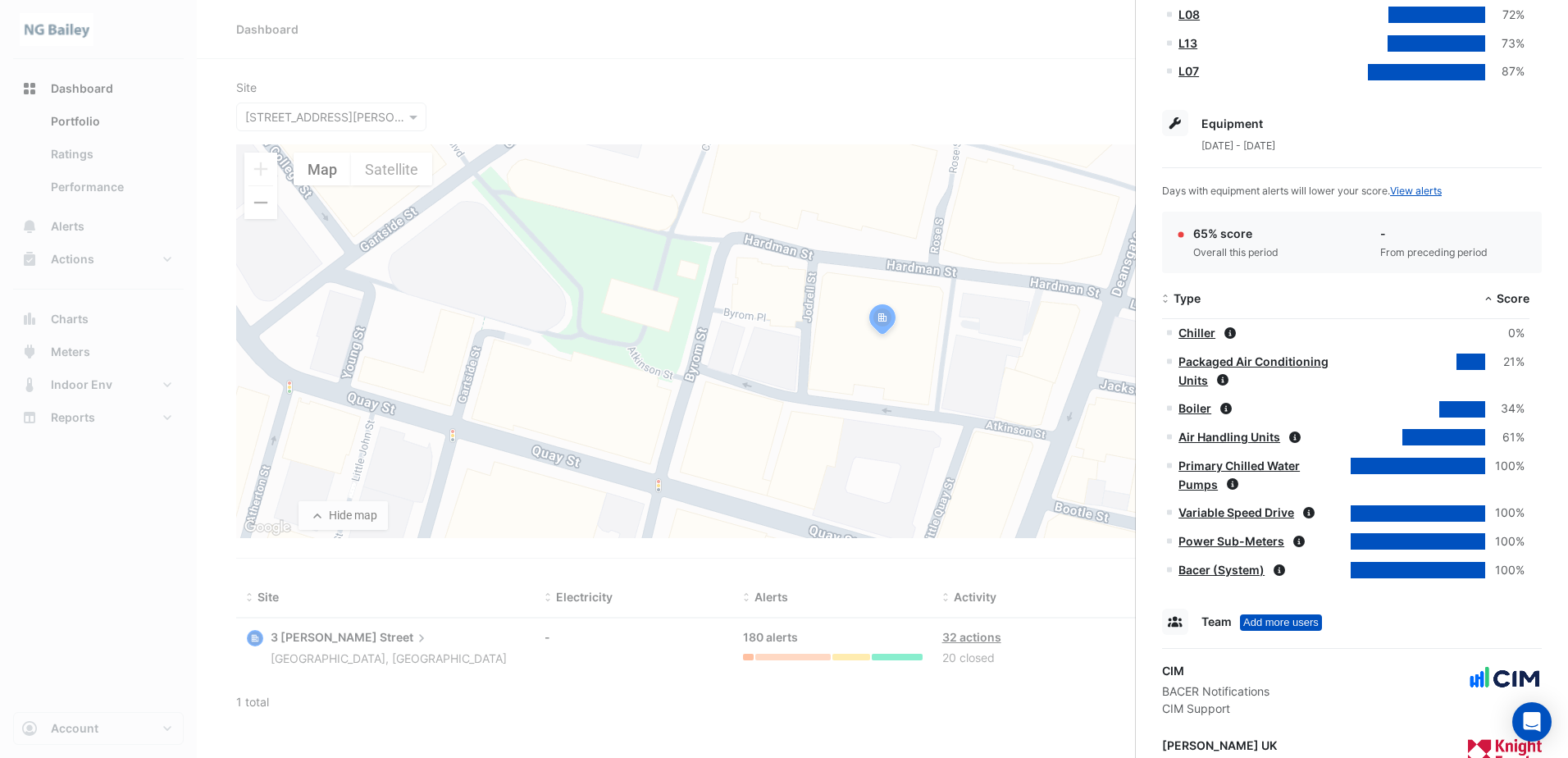
scroll to position [574, 0]
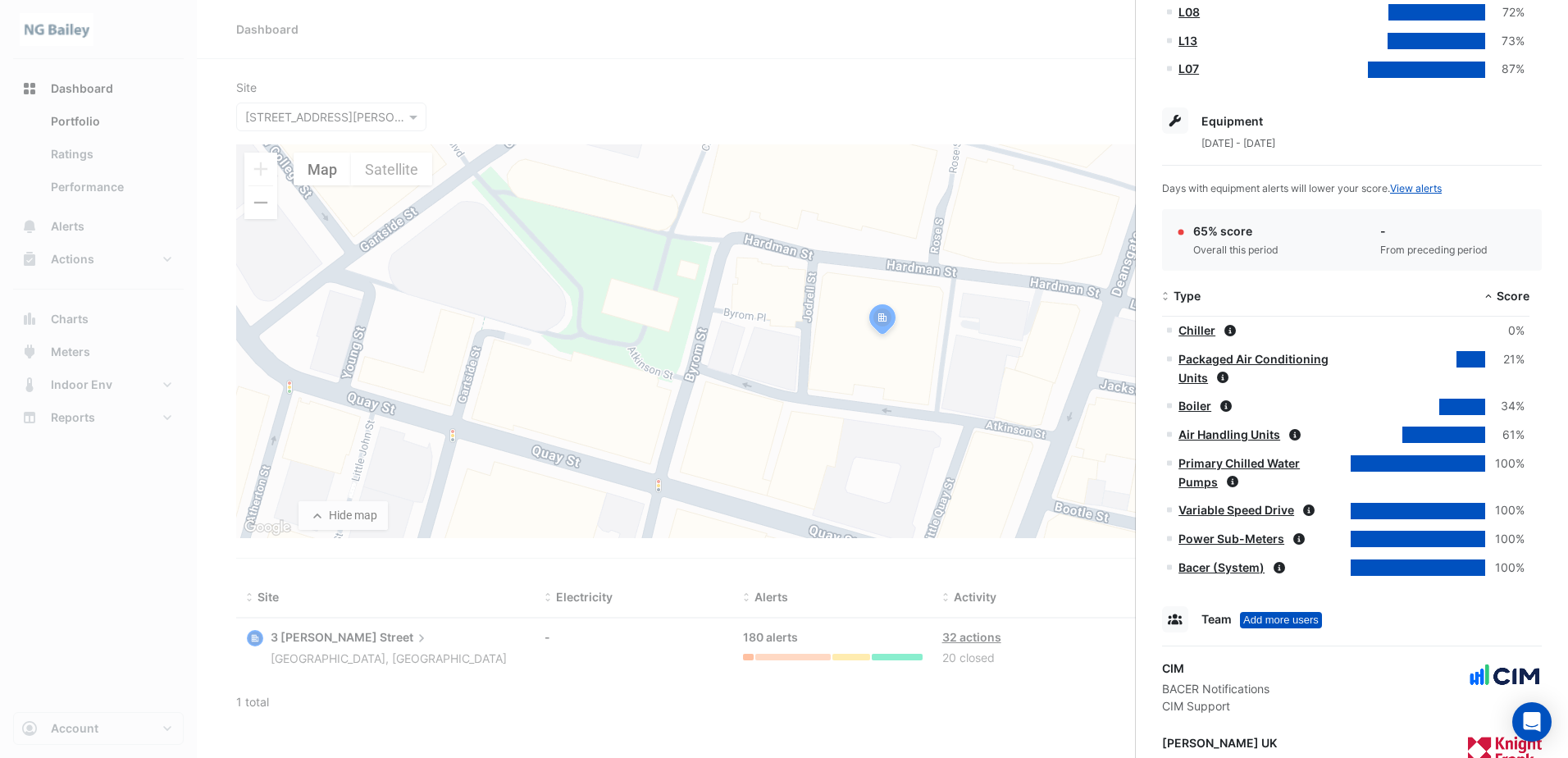
click at [1191, 427] on link "Air Handling Units" at bounding box center [1229, 434] width 102 height 14
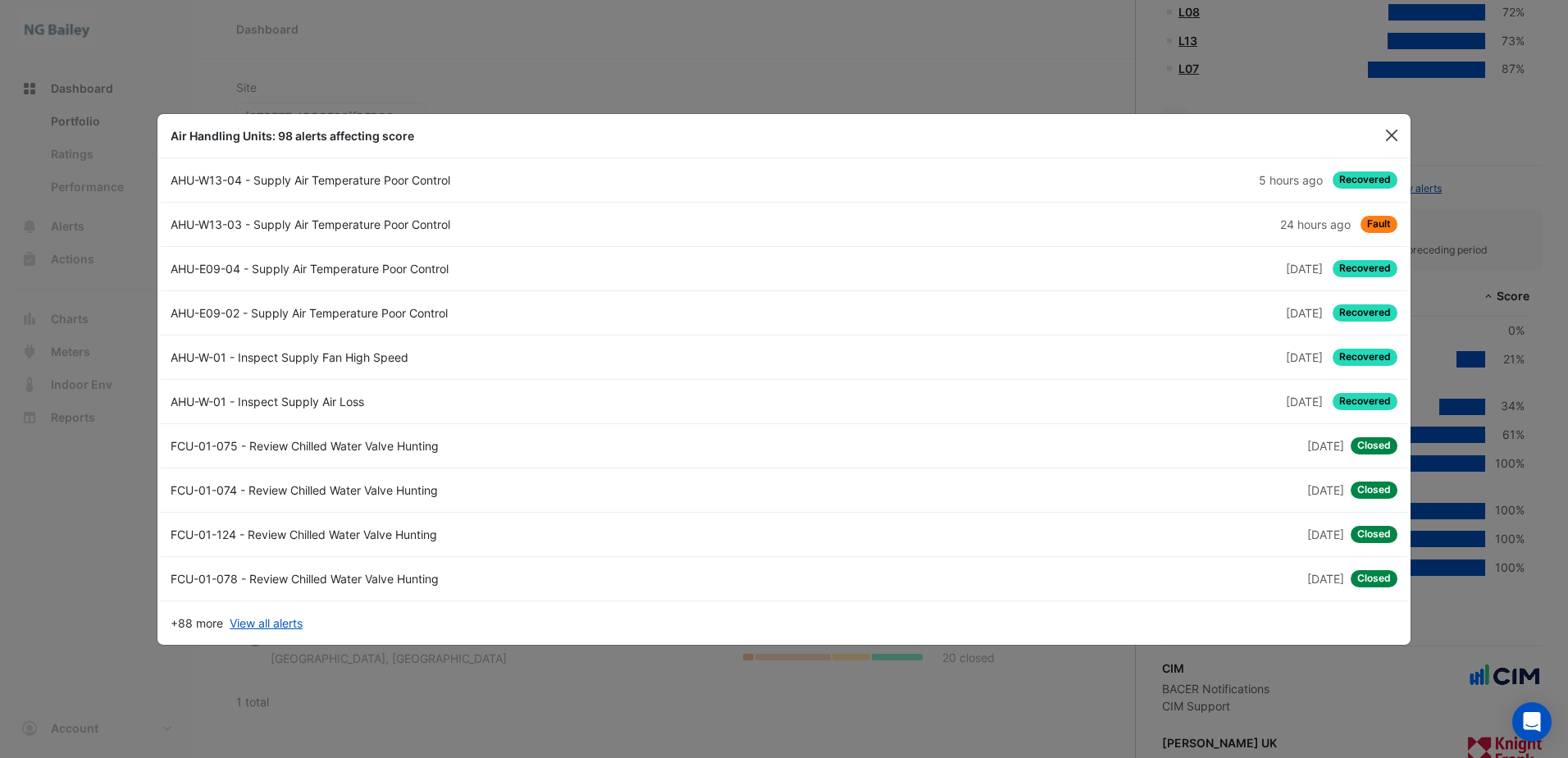
click at [1394, 136] on button "Close" at bounding box center [1391, 136] width 25 height 25
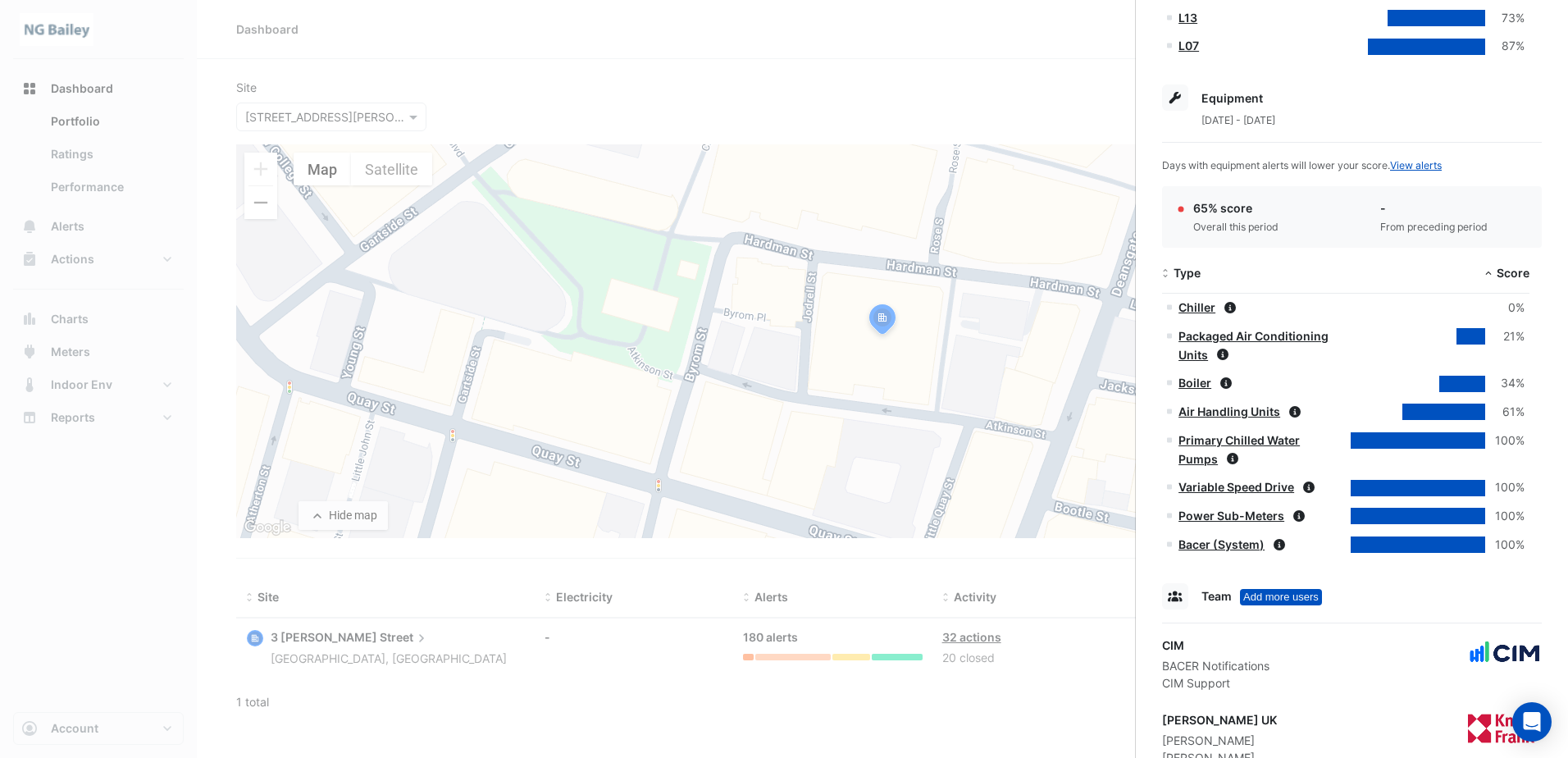
scroll to position [656, 0]
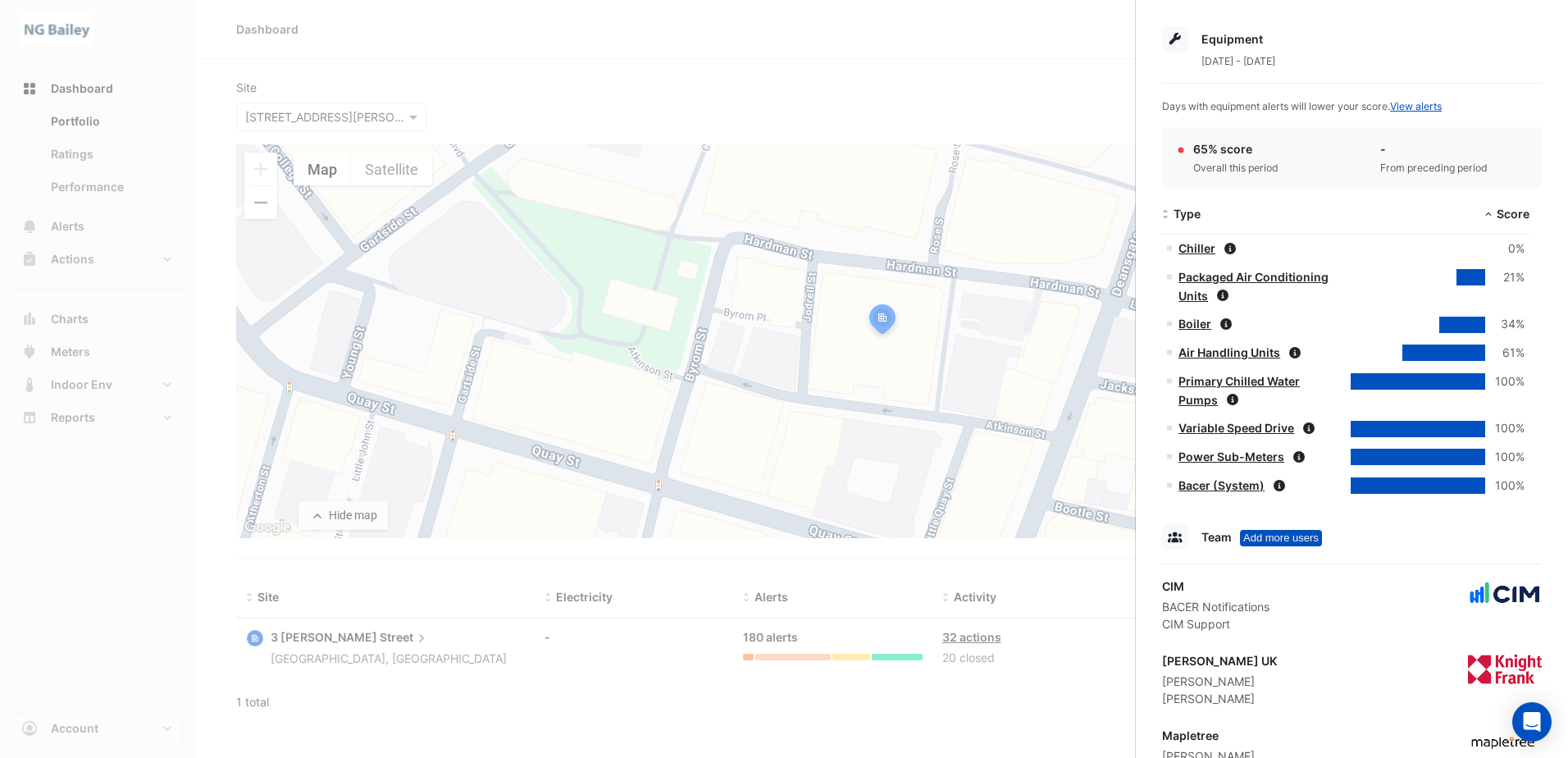
click at [1241, 350] on link "Air Handling Units" at bounding box center [1229, 352] width 102 height 14
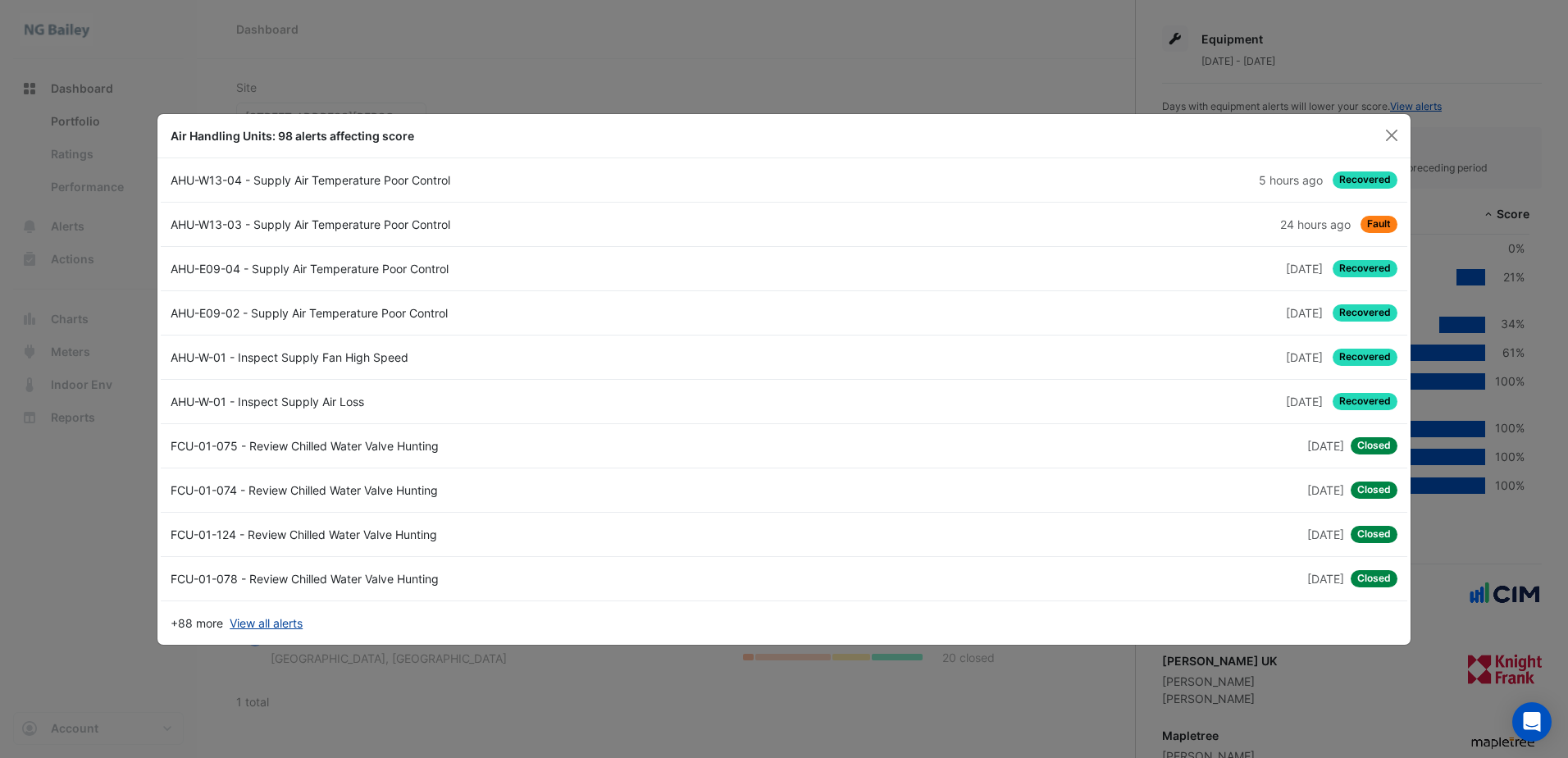
click at [275, 621] on link "View all alerts" at bounding box center [266, 622] width 73 height 17
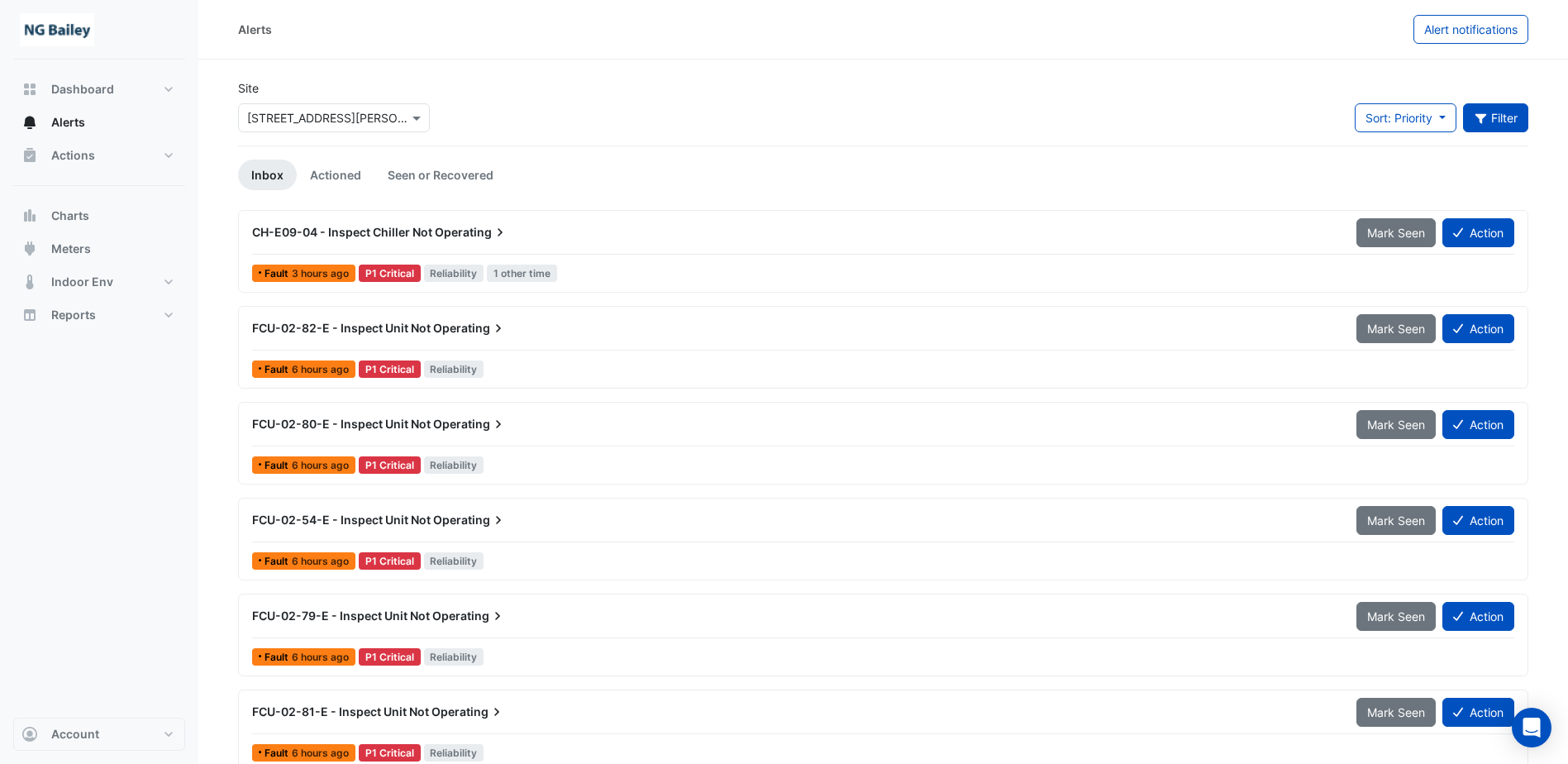
click at [1506, 111] on button "Filter" at bounding box center [1496, 118] width 67 height 29
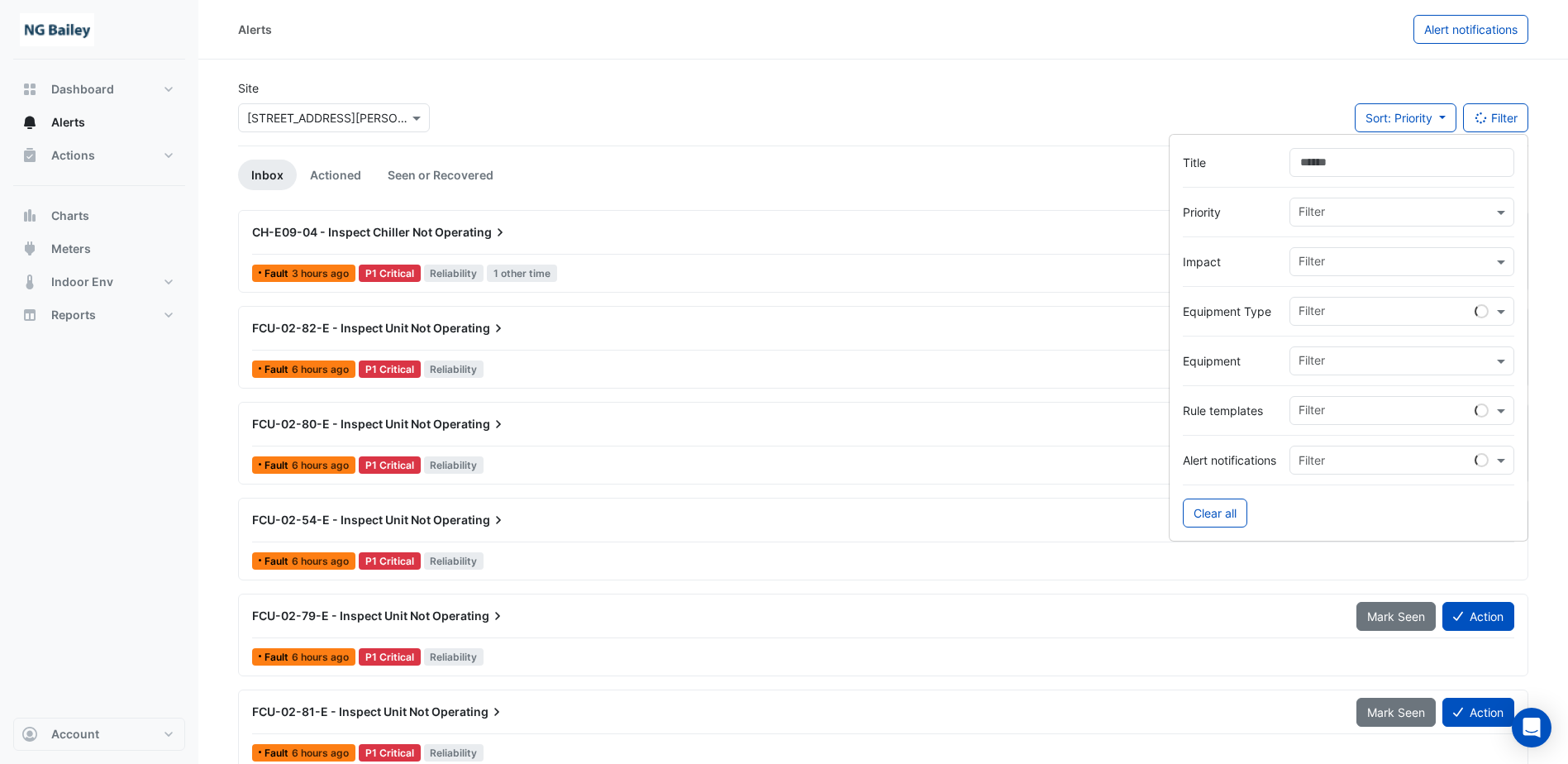
click at [1451, 196] on div at bounding box center [1349, 187] width 332 height 21
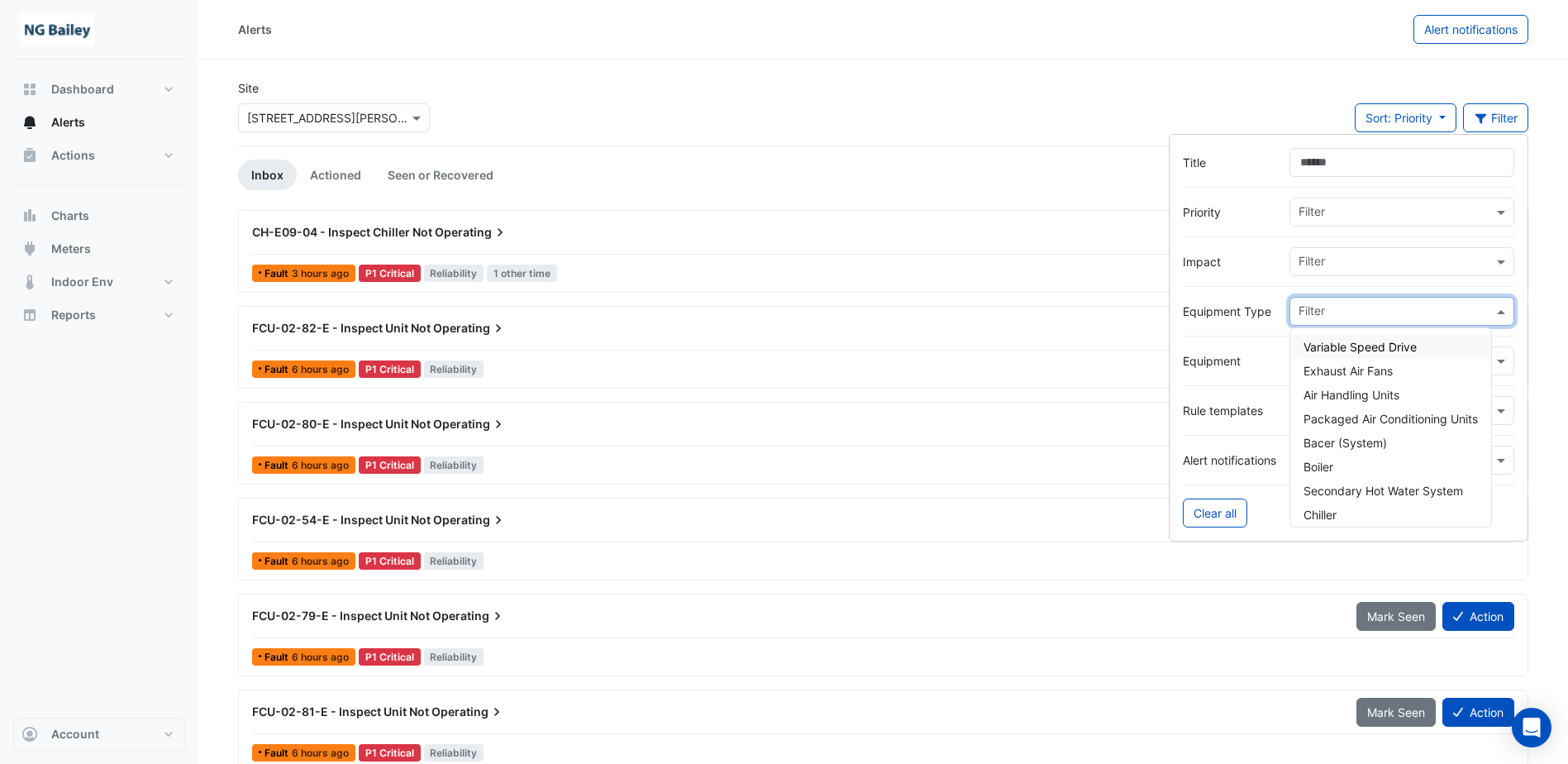
click at [1414, 315] on input "text" at bounding box center [1395, 312] width 194 height 17
click at [1389, 395] on span "Air Handling Units" at bounding box center [1351, 395] width 96 height 14
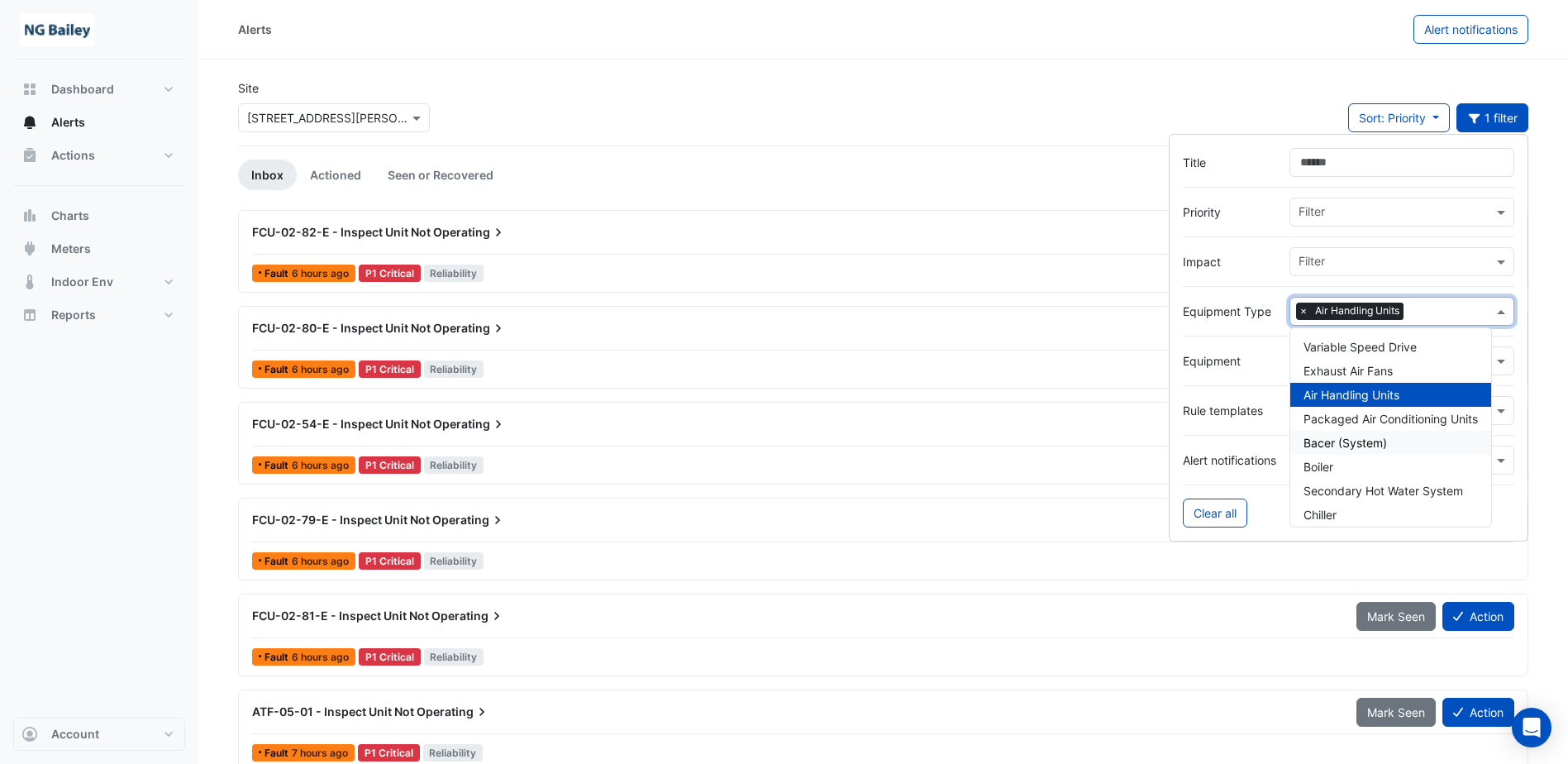
click at [1267, 524] on div "Clear all" at bounding box center [1349, 512] width 332 height 29
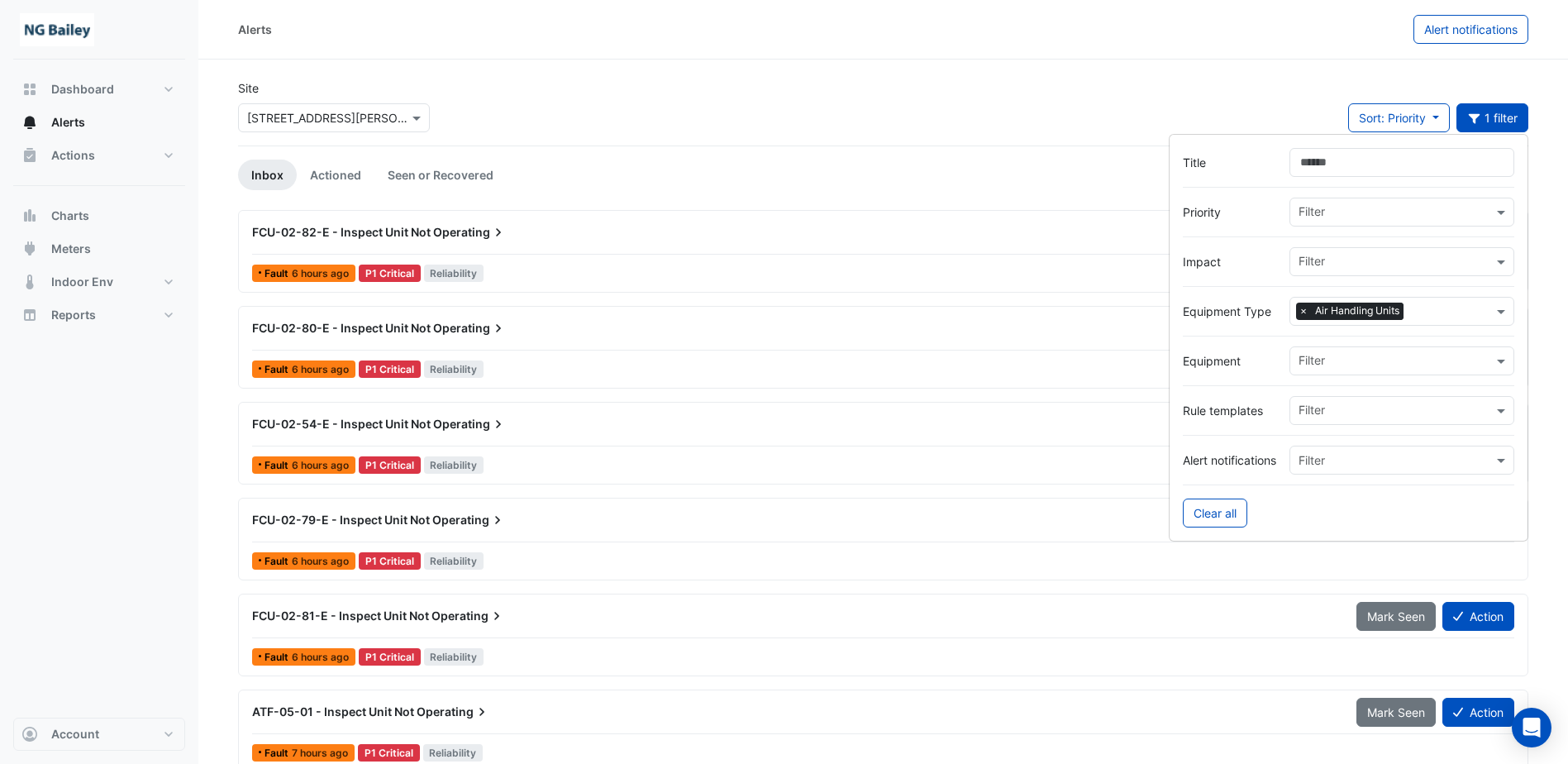
click at [1390, 366] on input "text" at bounding box center [1395, 361] width 194 height 17
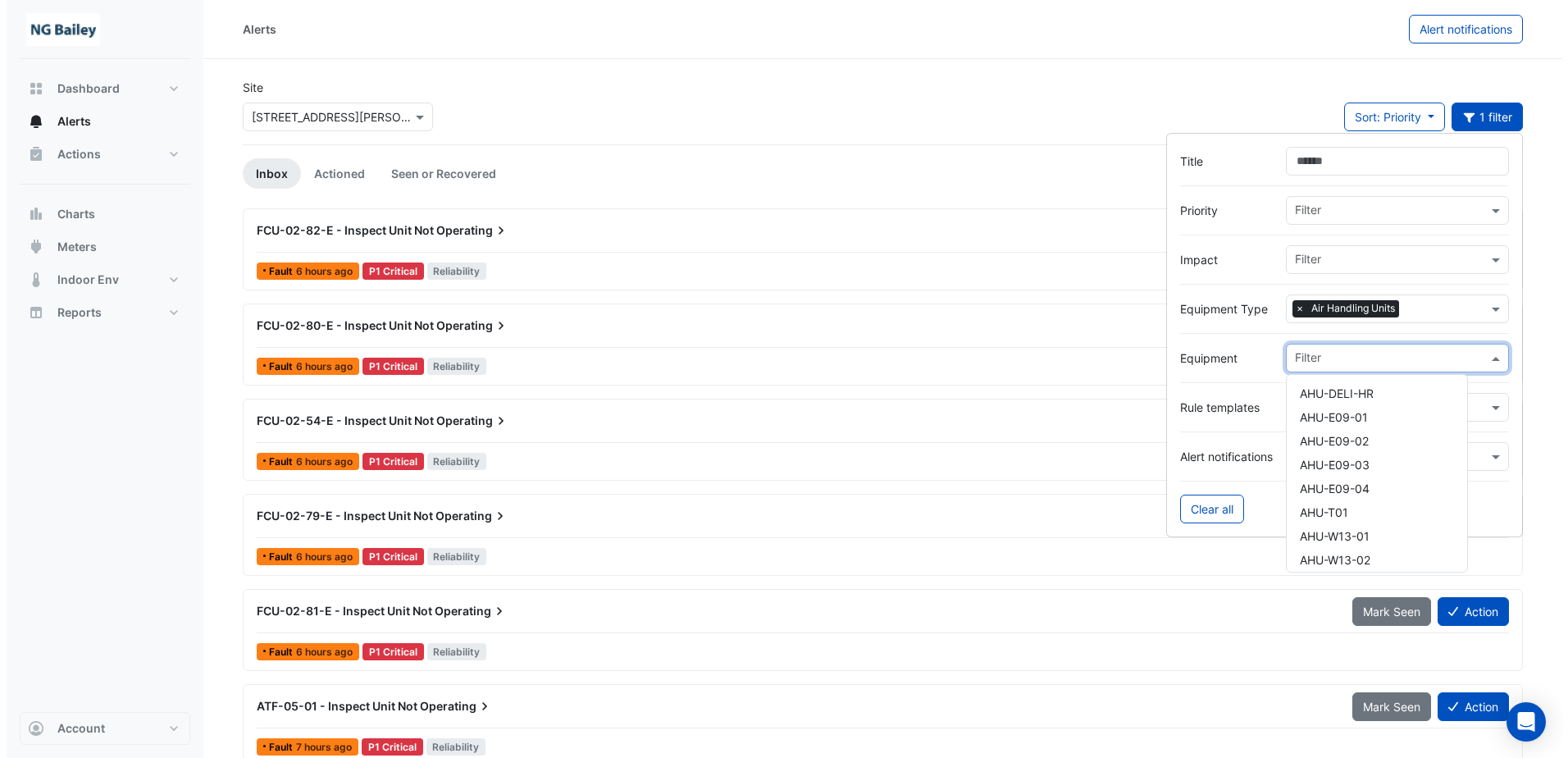
scroll to position [164, 0]
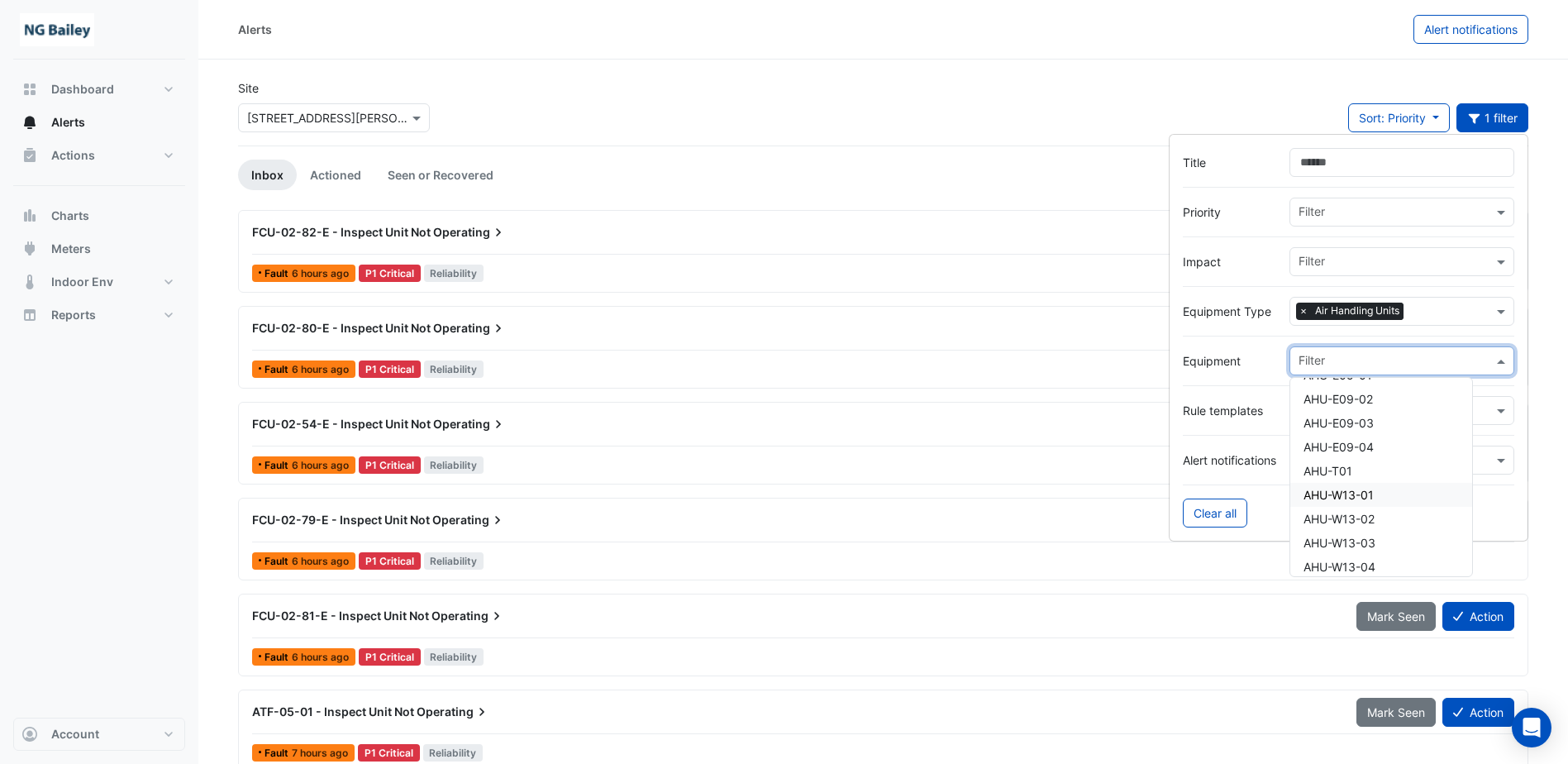
click at [1383, 499] on div "AHU-W13-01" at bounding box center [1381, 494] width 182 height 24
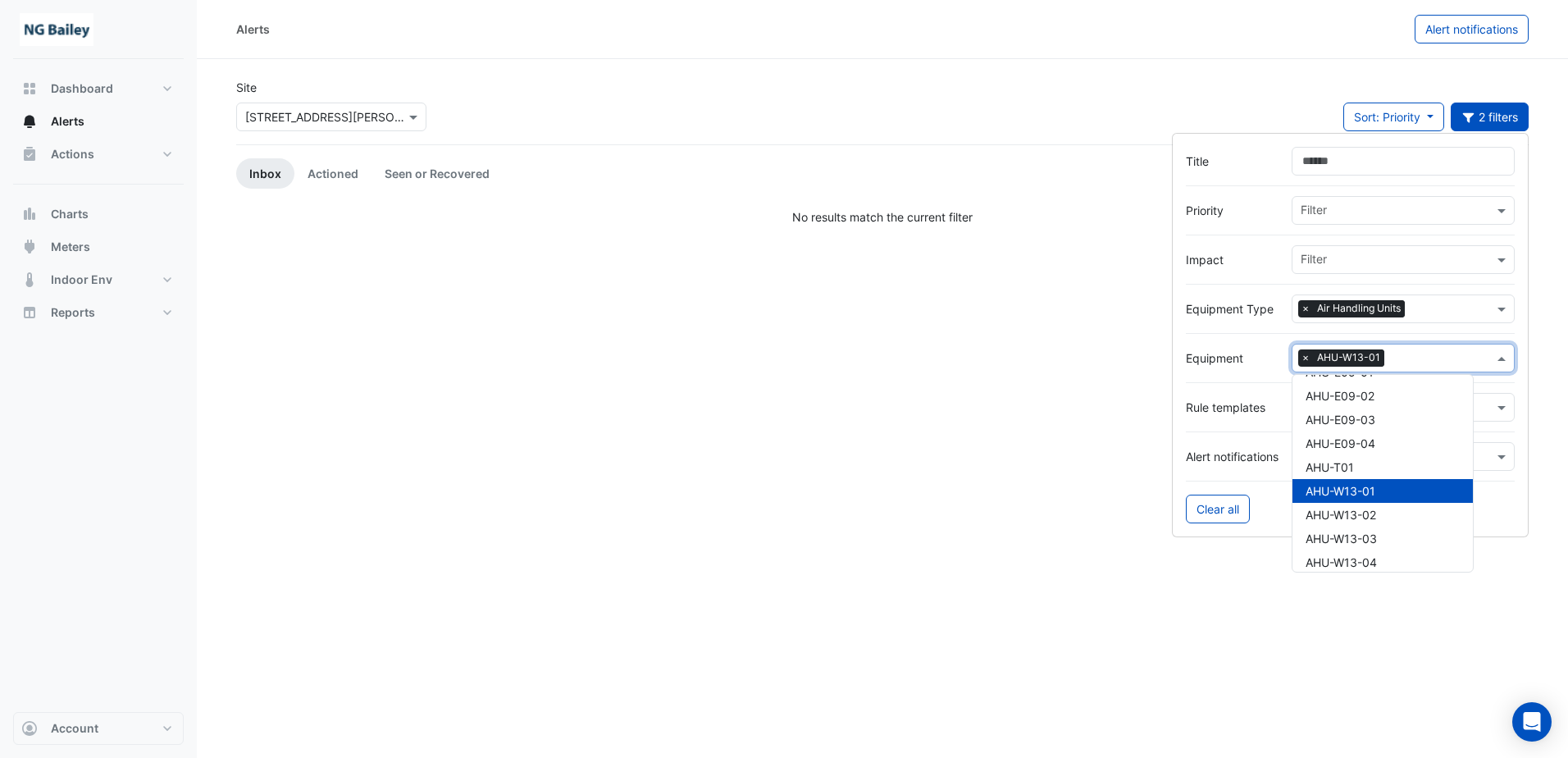
click at [1274, 503] on div "Clear all" at bounding box center [1349, 508] width 329 height 29
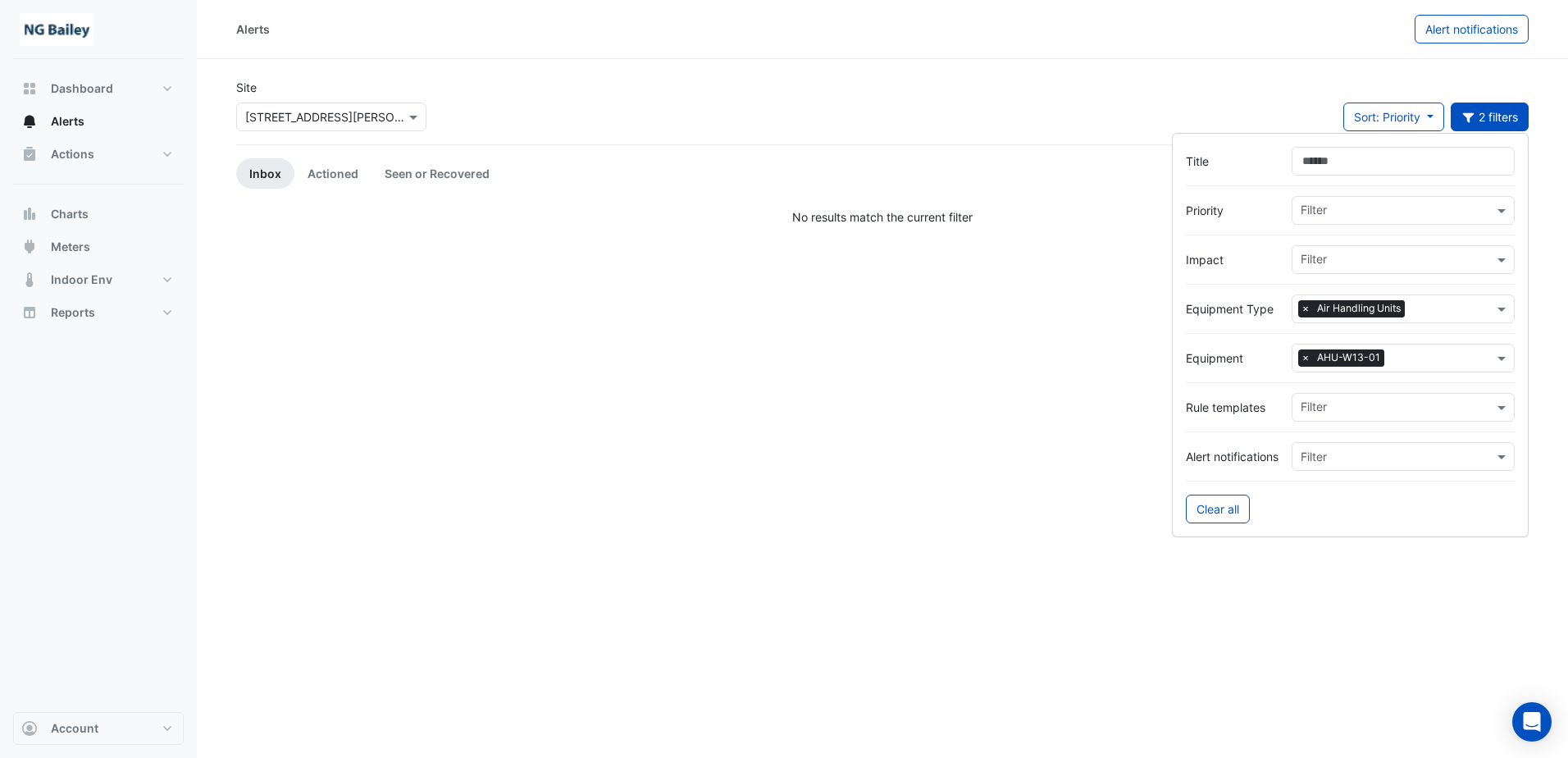
click at [809, 329] on div "Alerts Alert notifications Site × [STREET_ADDRESS][PERSON_NAME] Sort: Priority …" at bounding box center [882, 379] width 1371 height 758
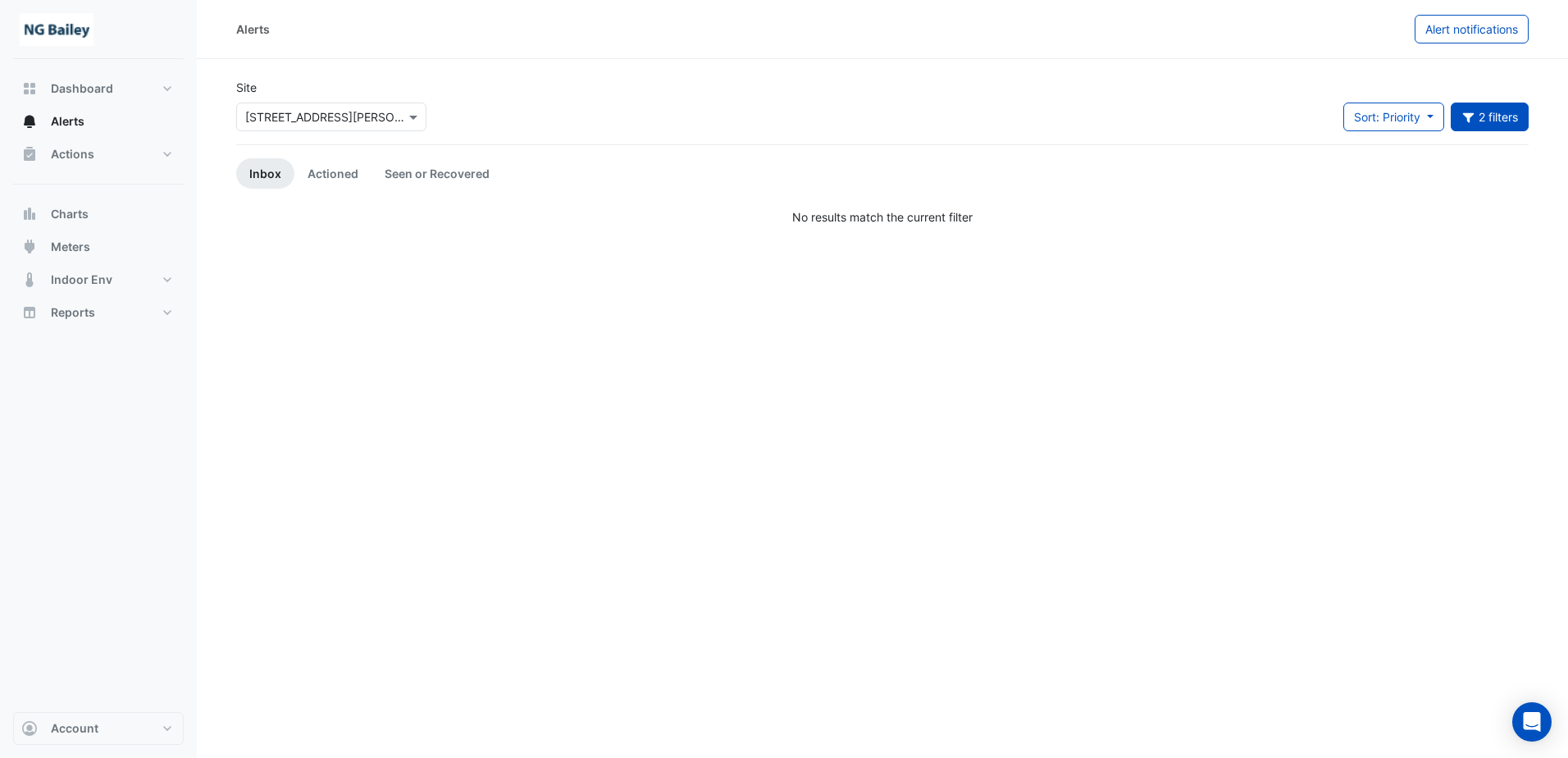
click at [189, 280] on nav "Dashboard Portfolio Ratings Performance Alerts Actions Site Manager Charts" at bounding box center [98, 379] width 197 height 758
click at [178, 280] on button "Indoor Env" at bounding box center [98, 279] width 170 height 33
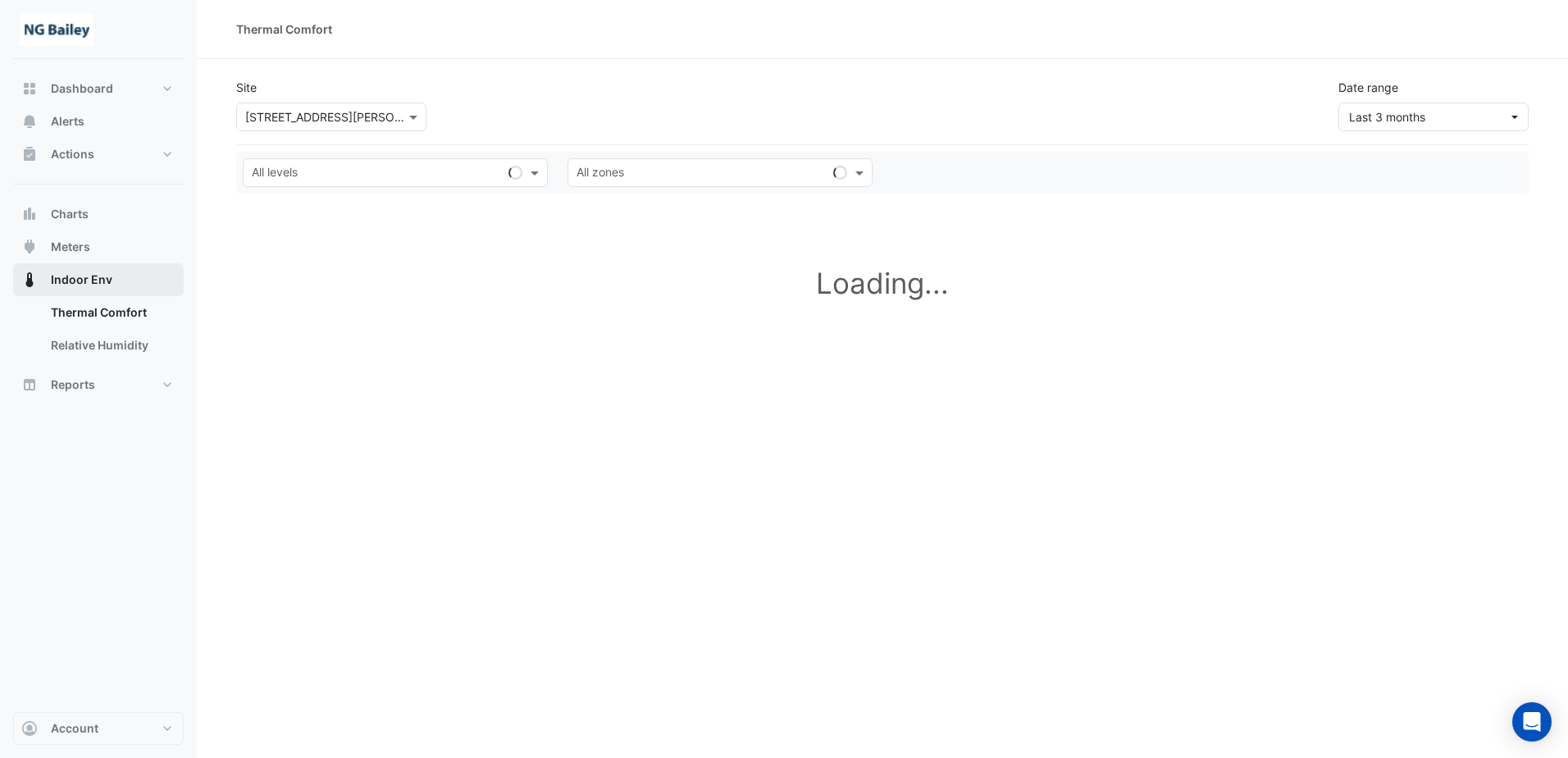
click at [178, 280] on button "Indoor Env" at bounding box center [98, 279] width 170 height 33
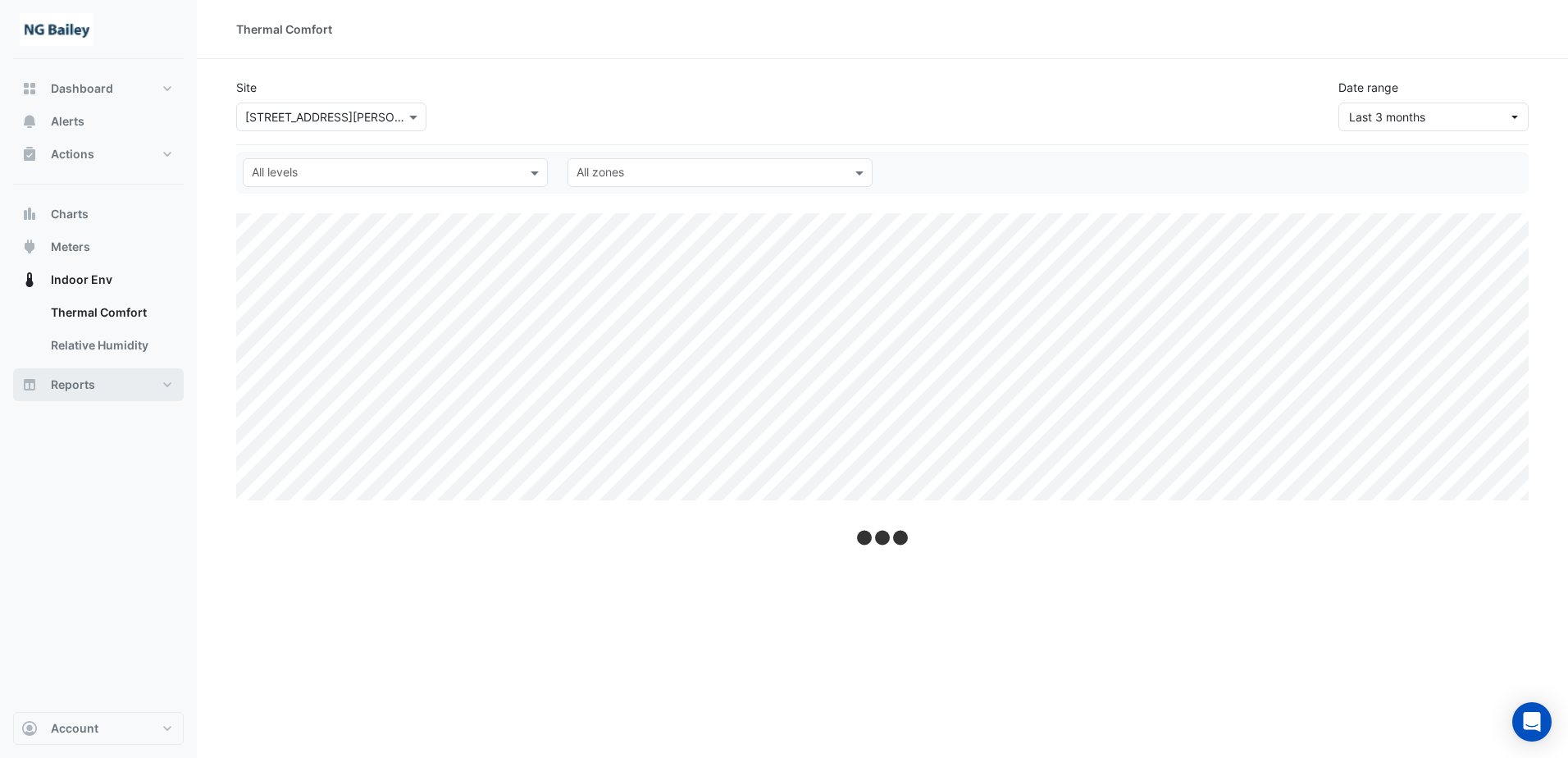
click at [166, 383] on button "Reports" at bounding box center [98, 384] width 170 height 33
select select "**"
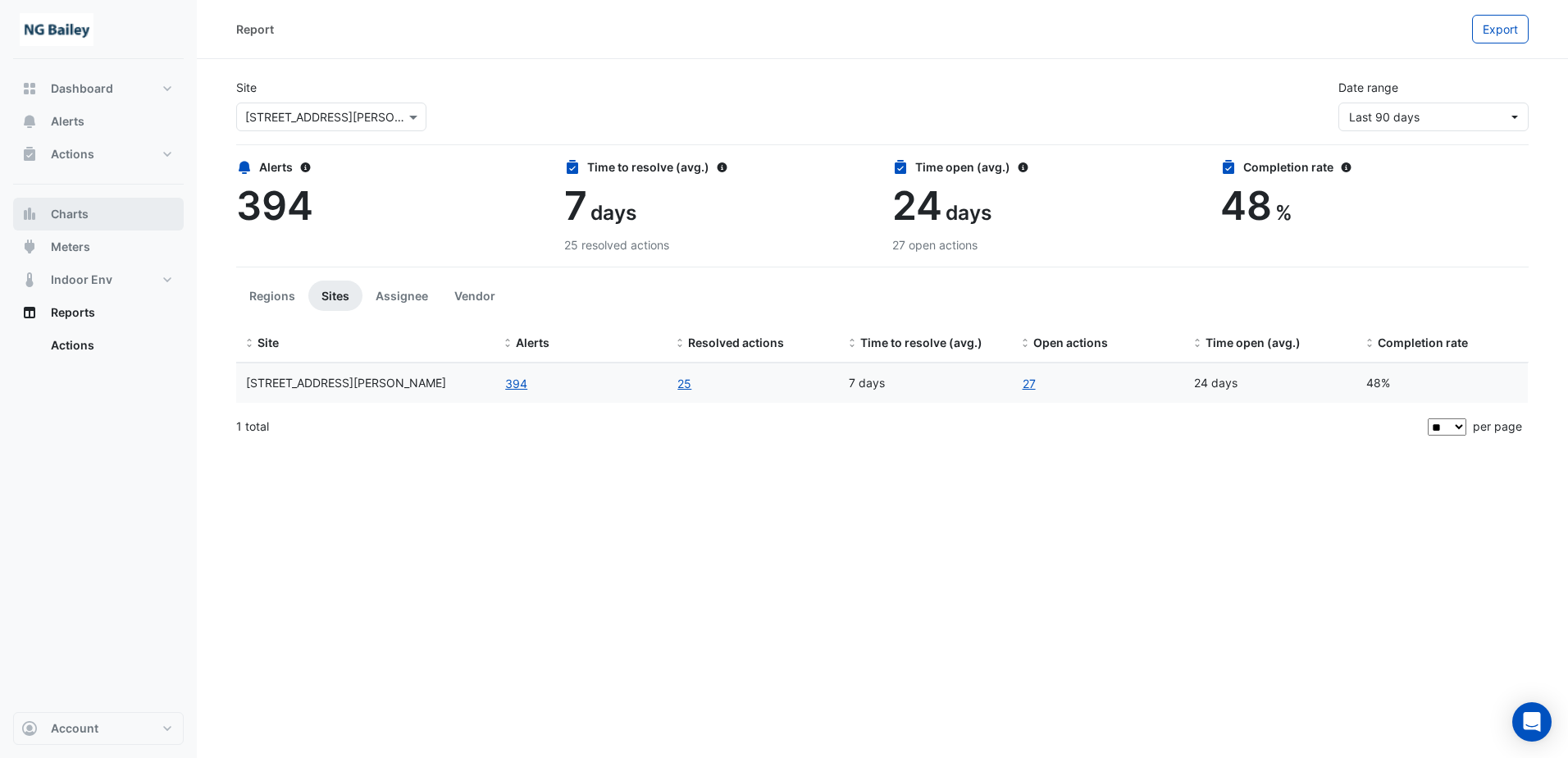
click at [158, 215] on button "Charts" at bounding box center [98, 214] width 170 height 33
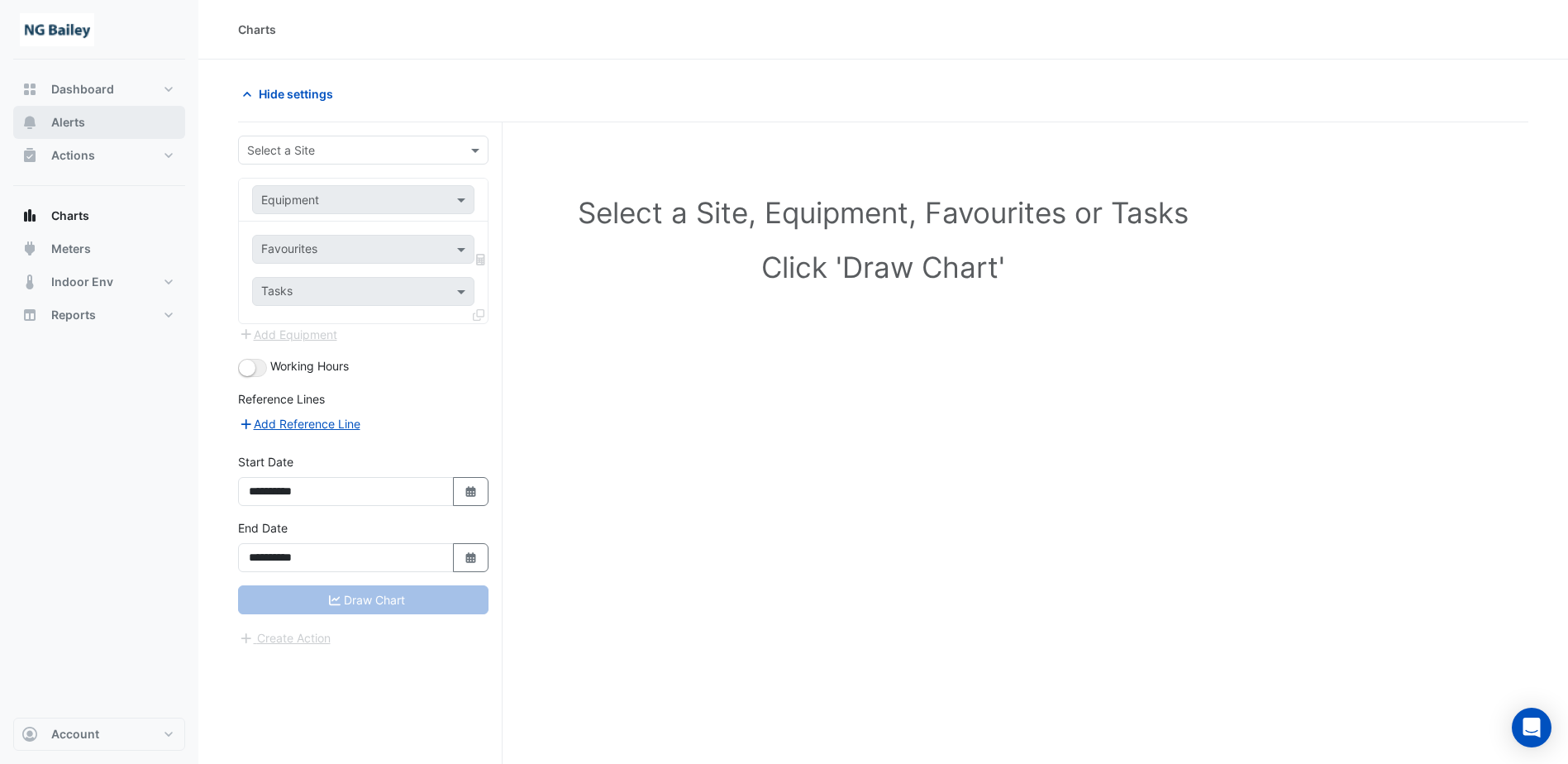
click at [148, 124] on button "Alerts" at bounding box center [99, 122] width 172 height 33
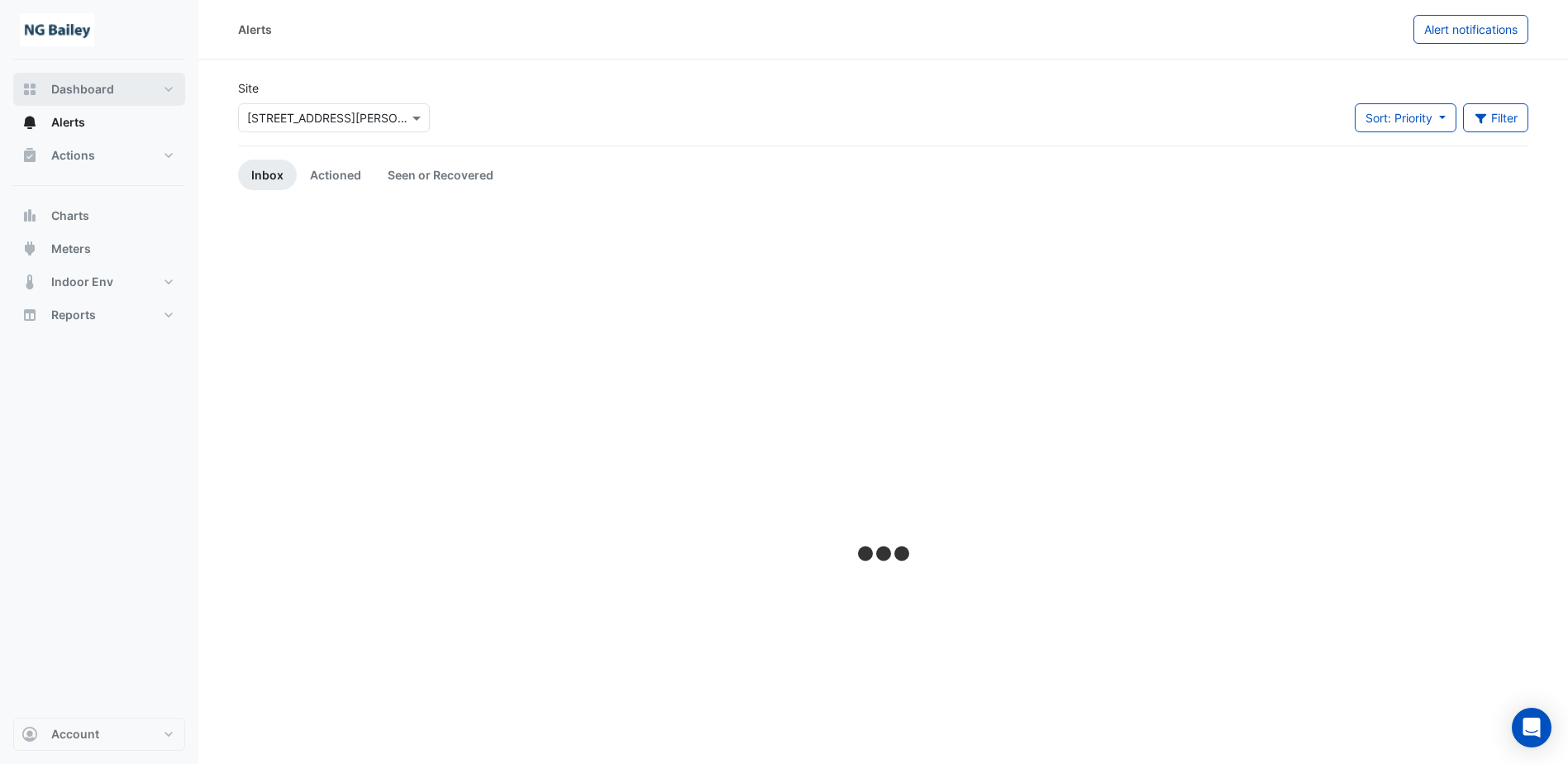
click at [147, 93] on button "Dashboard" at bounding box center [99, 89] width 172 height 33
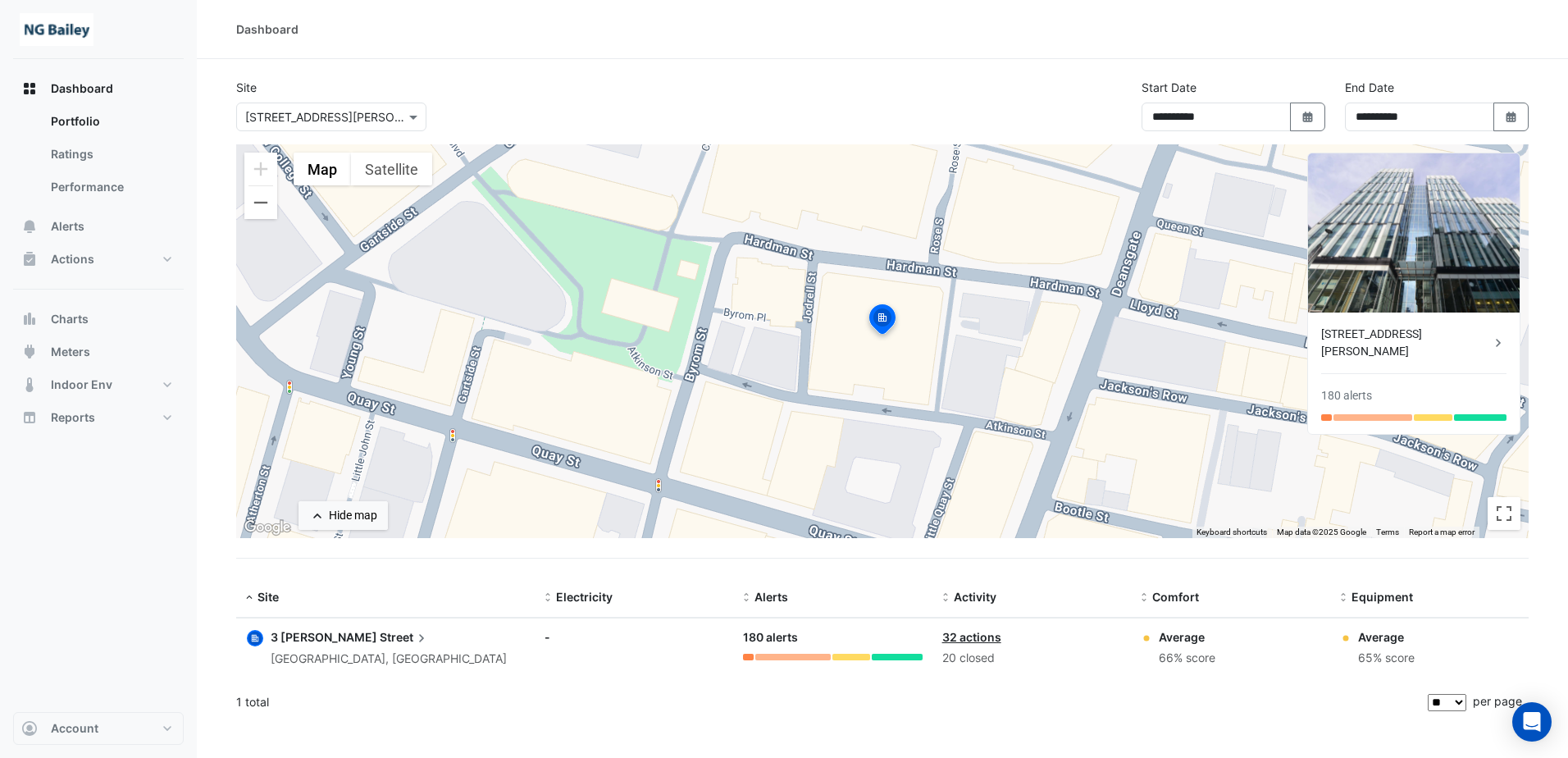
click at [356, 117] on input "text" at bounding box center [315, 117] width 139 height 17
click at [834, 111] on div "**********" at bounding box center [882, 111] width 1312 height 66
click at [1451, 707] on select "** ** ** ***" at bounding box center [1447, 702] width 38 height 17
select select "***"
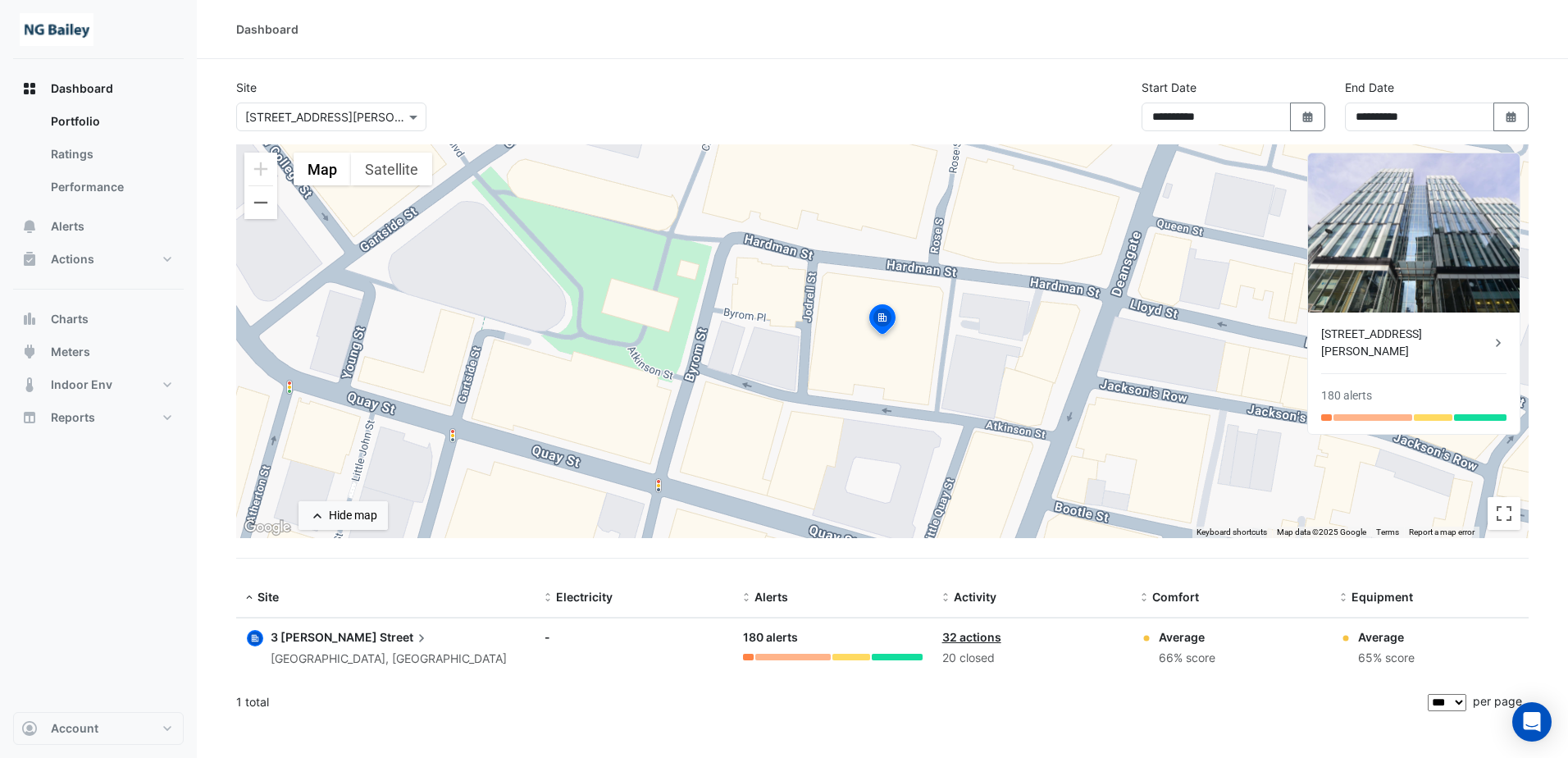
click at [1429, 694] on select "** ** ** ***" at bounding box center [1447, 702] width 38 height 17
click at [380, 637] on span "Street" at bounding box center [405, 637] width 50 height 18
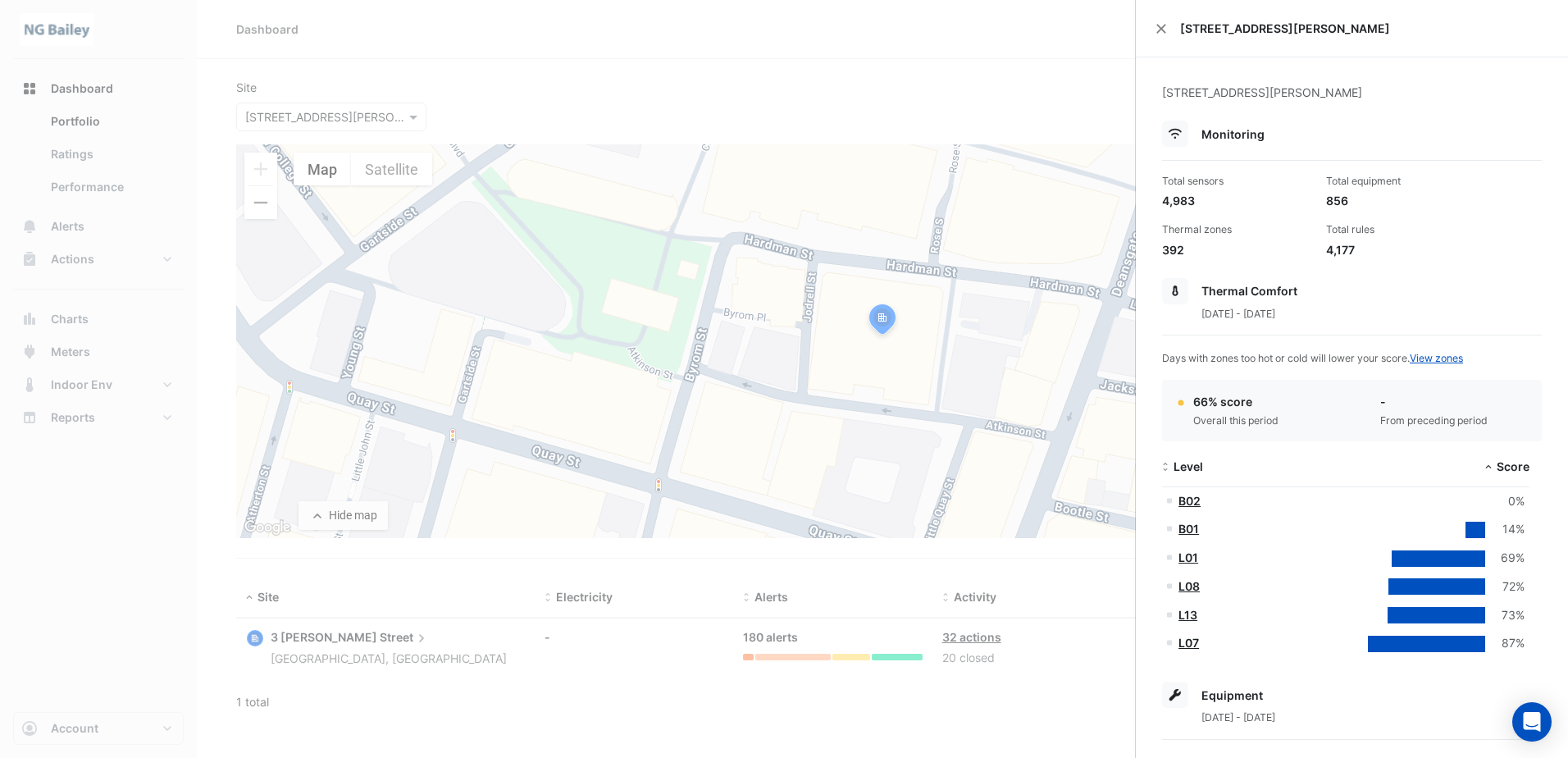
click at [1185, 640] on link "L07" at bounding box center [1188, 643] width 21 height 14
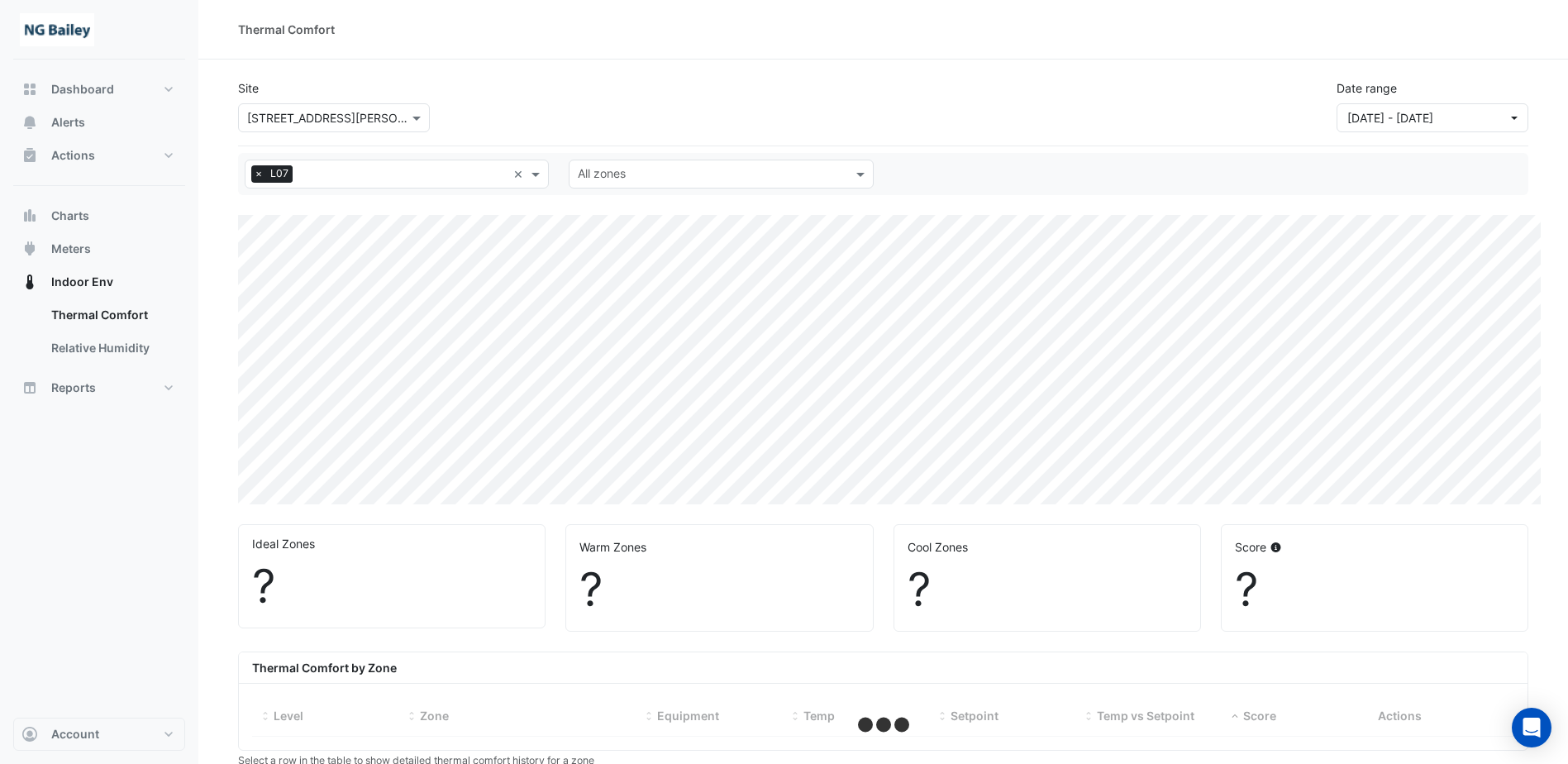
select select "***"
